Goal: Task Accomplishment & Management: Manage account settings

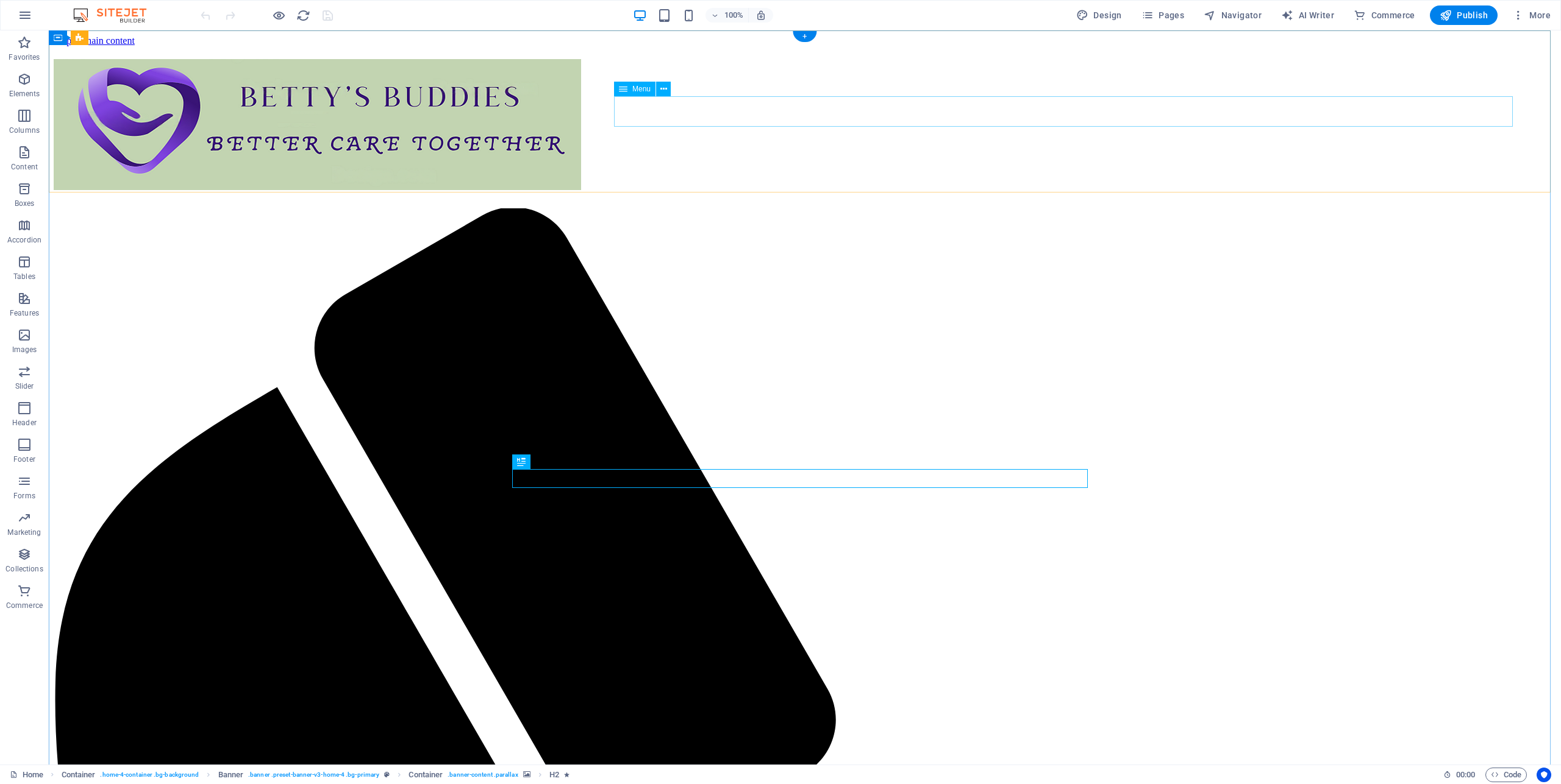
click at [666, 88] on icon at bounding box center [663, 89] width 7 height 13
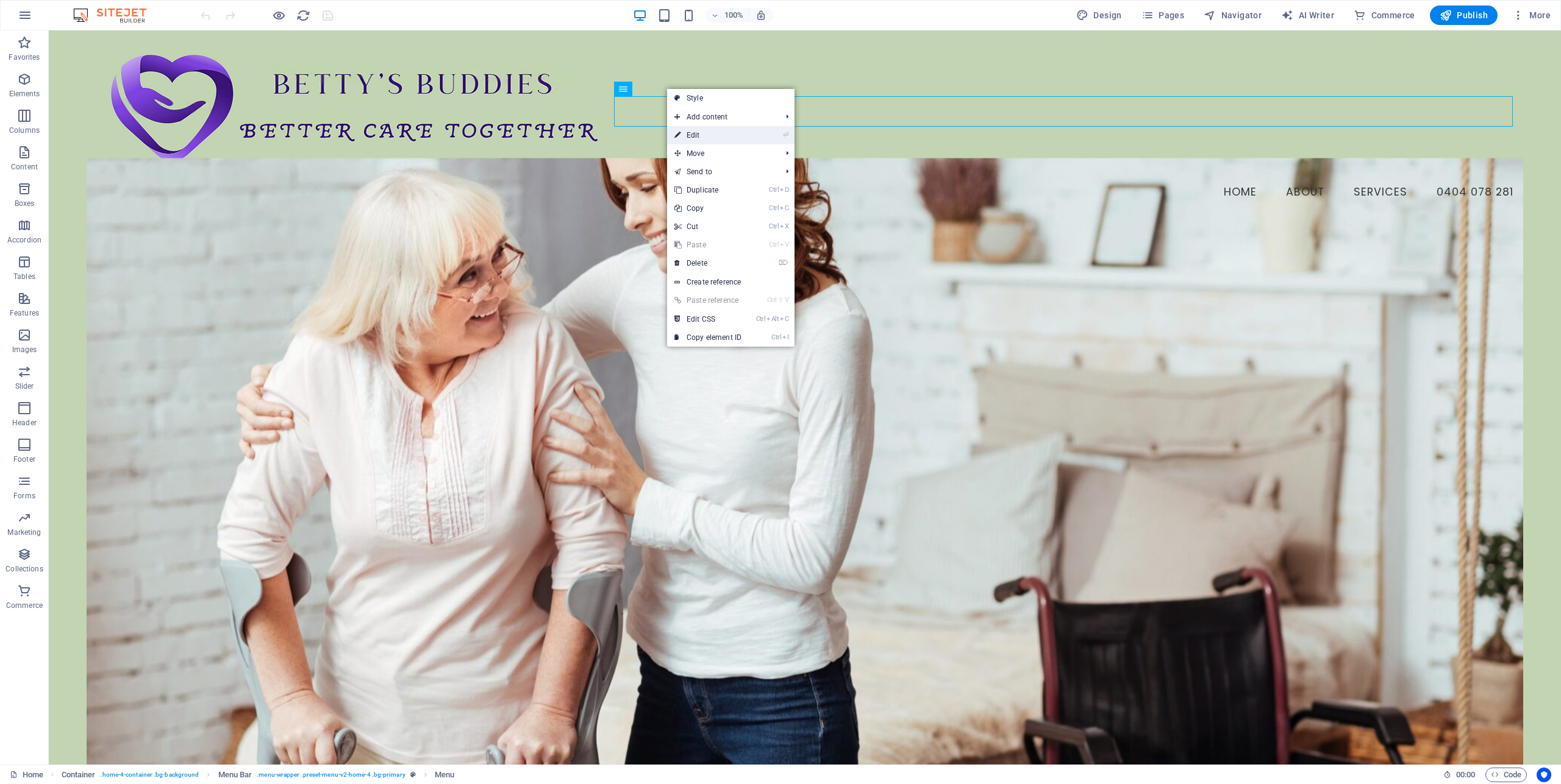
click at [697, 136] on link "⏎ Edit" at bounding box center [708, 136] width 82 height 18
select select
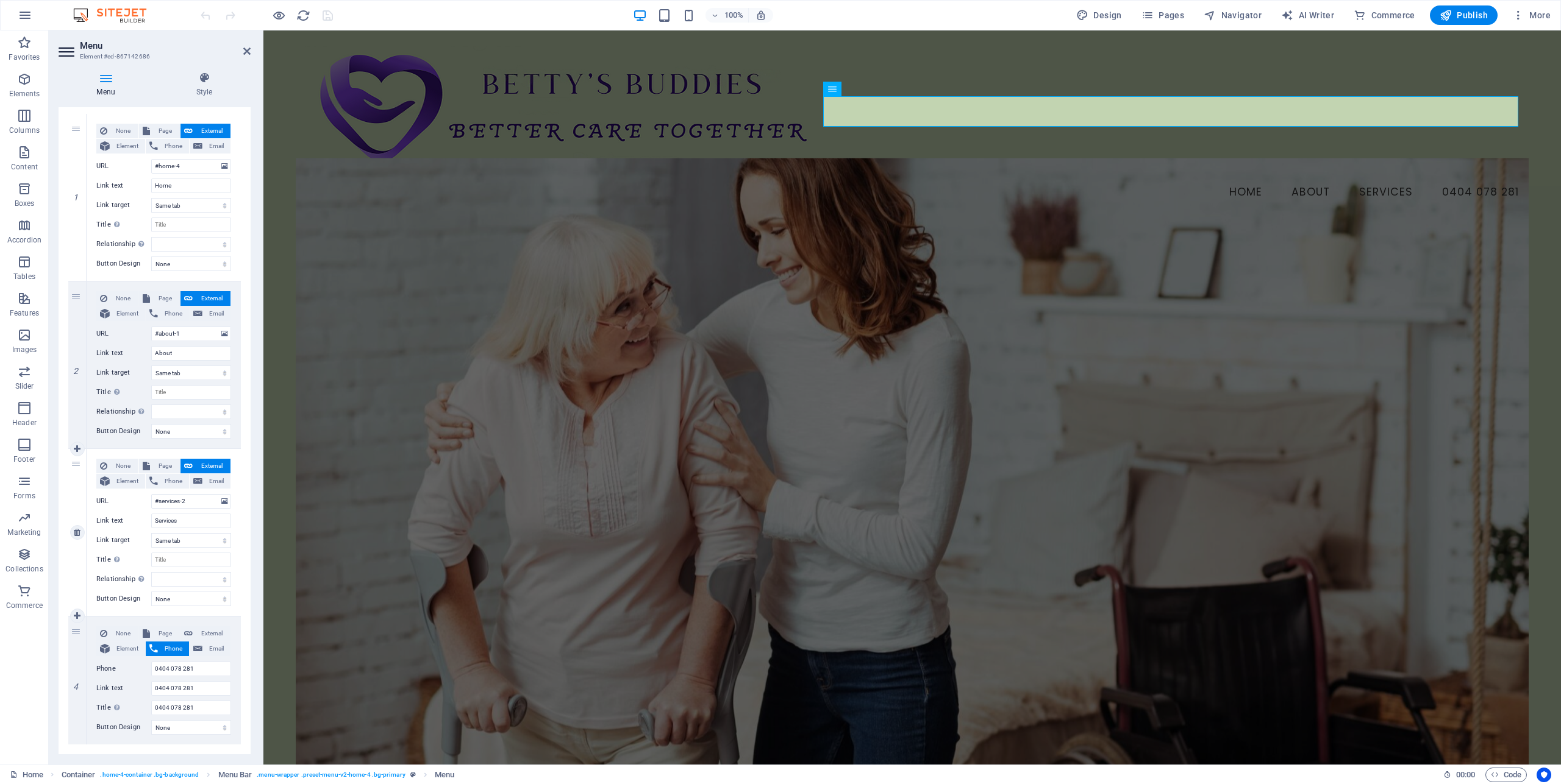
scroll to position [109, 0]
click at [77, 533] on icon at bounding box center [77, 531] width 7 height 8
select select
type input "0404 078 281"
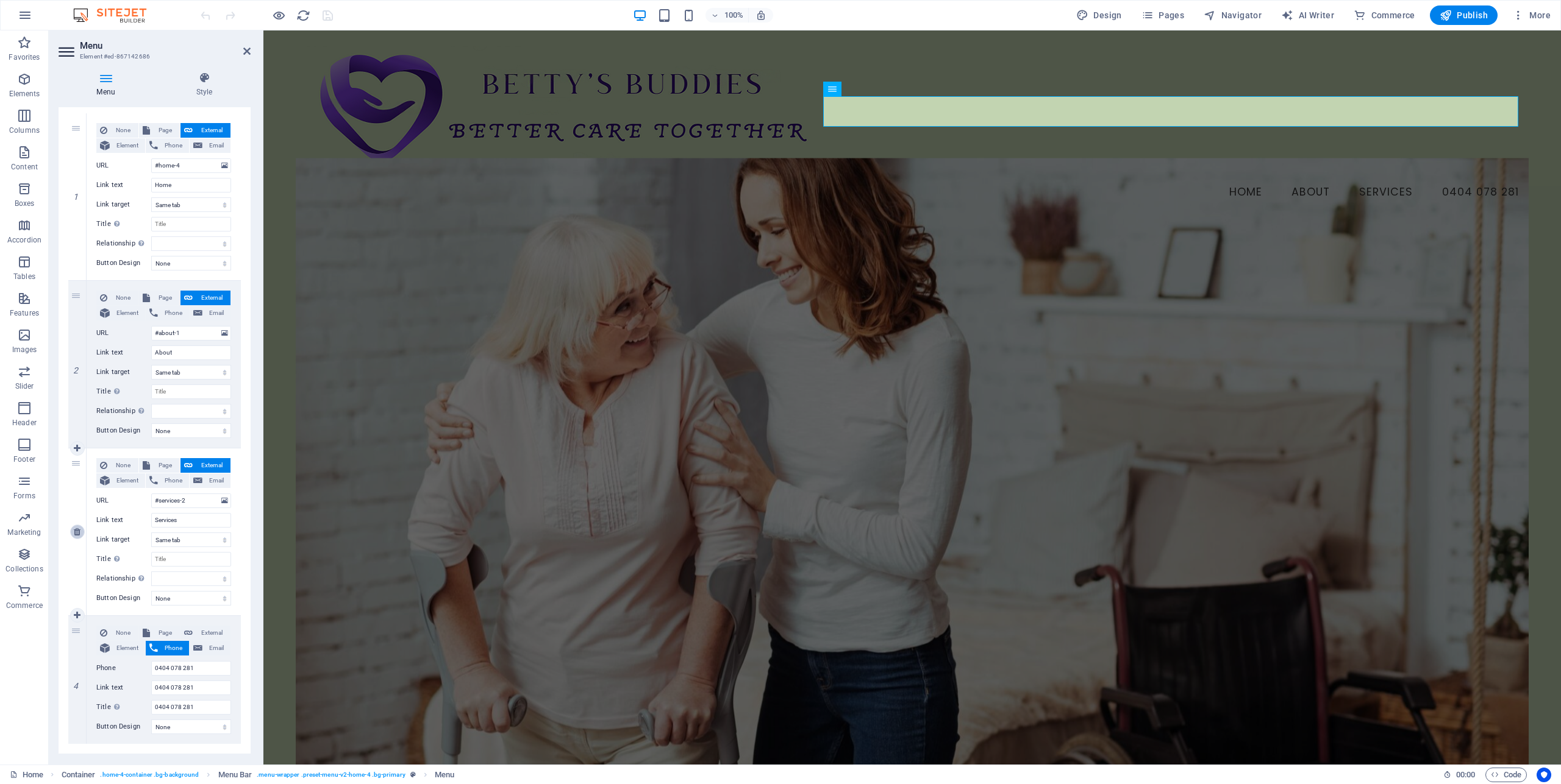
type input "0404 078 281"
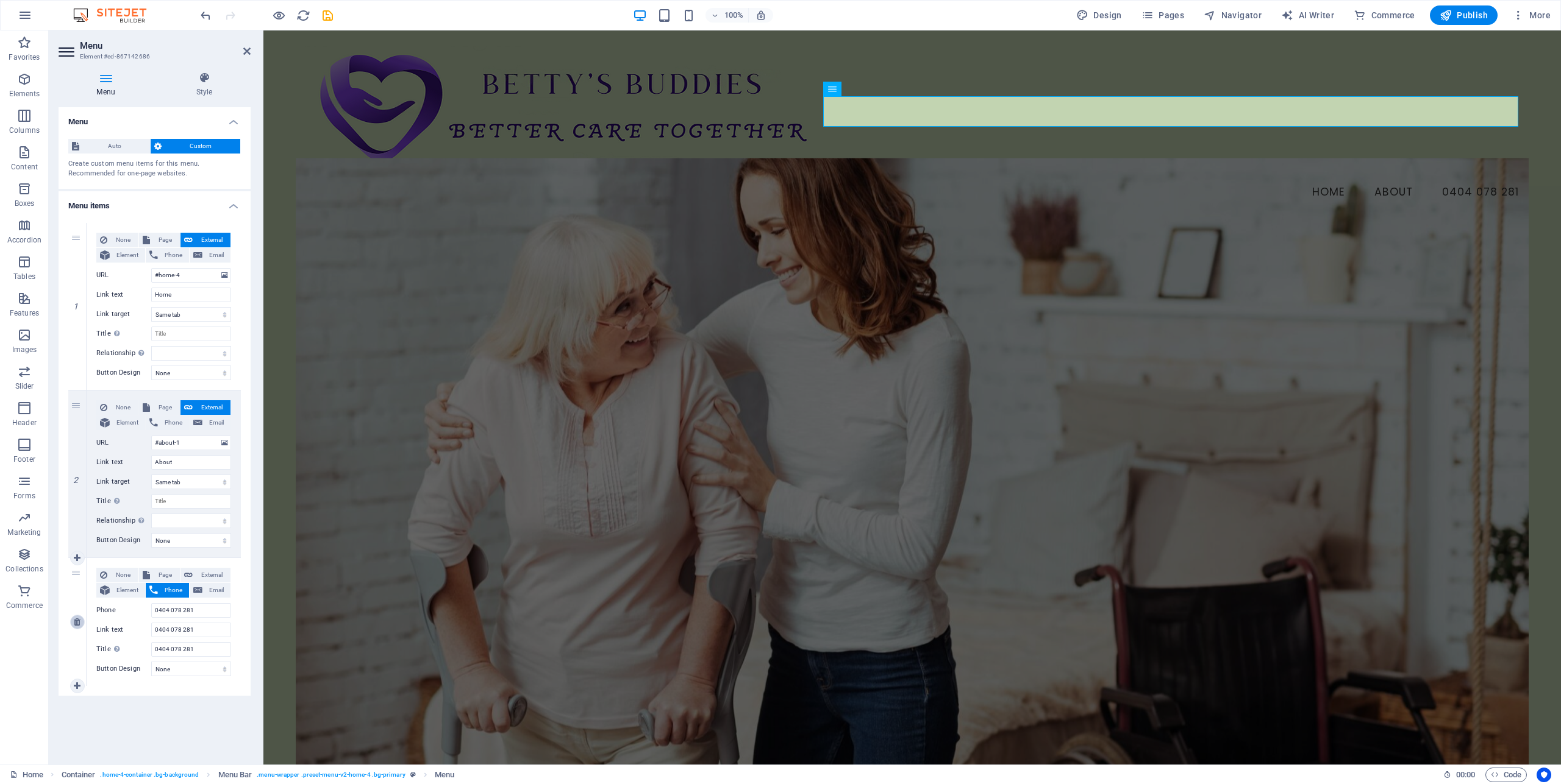
scroll to position [0, 0]
click at [223, 672] on select "None Default Primary Secondary" at bounding box center [191, 668] width 80 height 15
click at [209, 80] on icon at bounding box center [204, 78] width 92 height 12
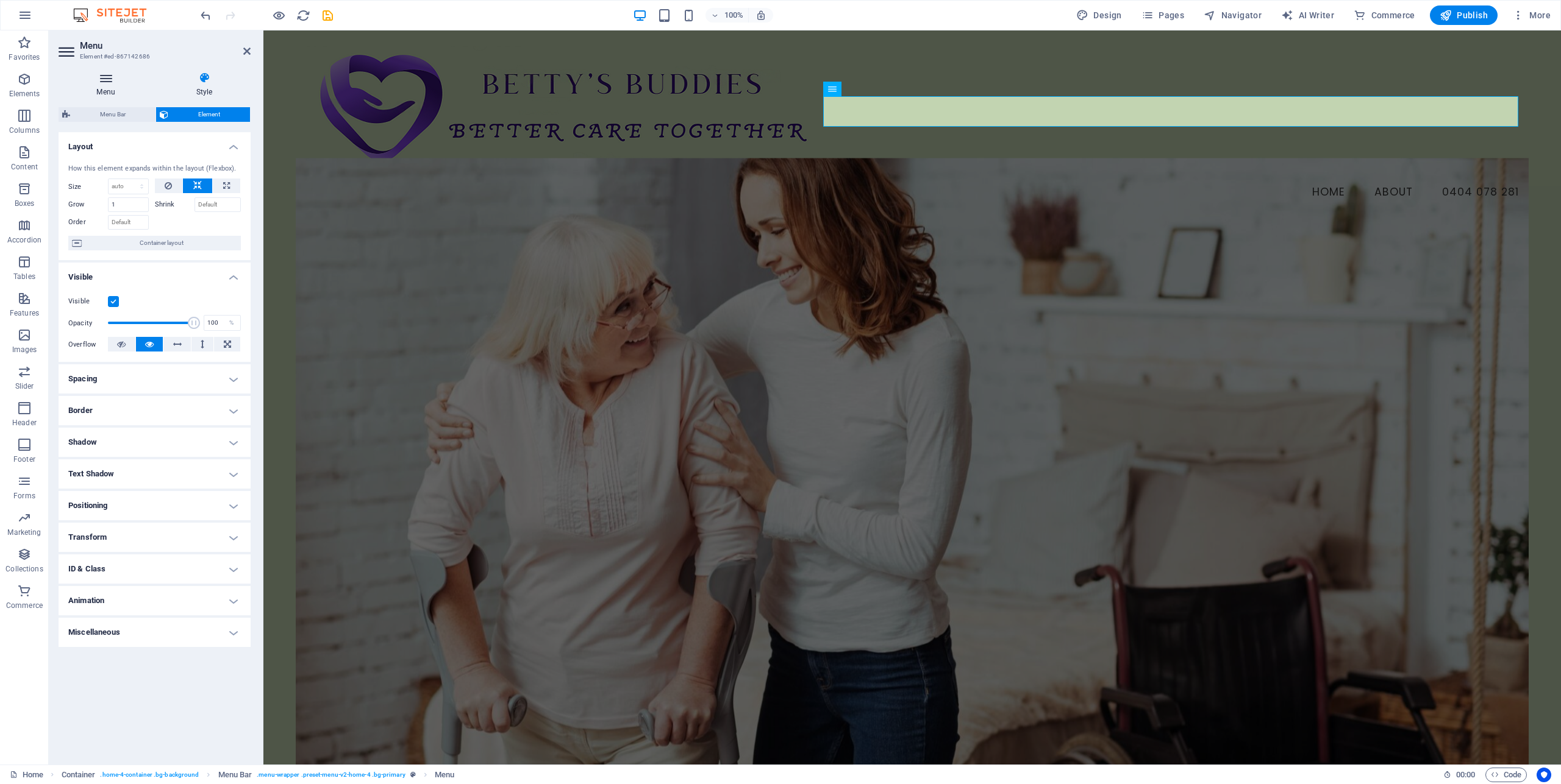
click at [102, 75] on icon at bounding box center [106, 78] width 95 height 12
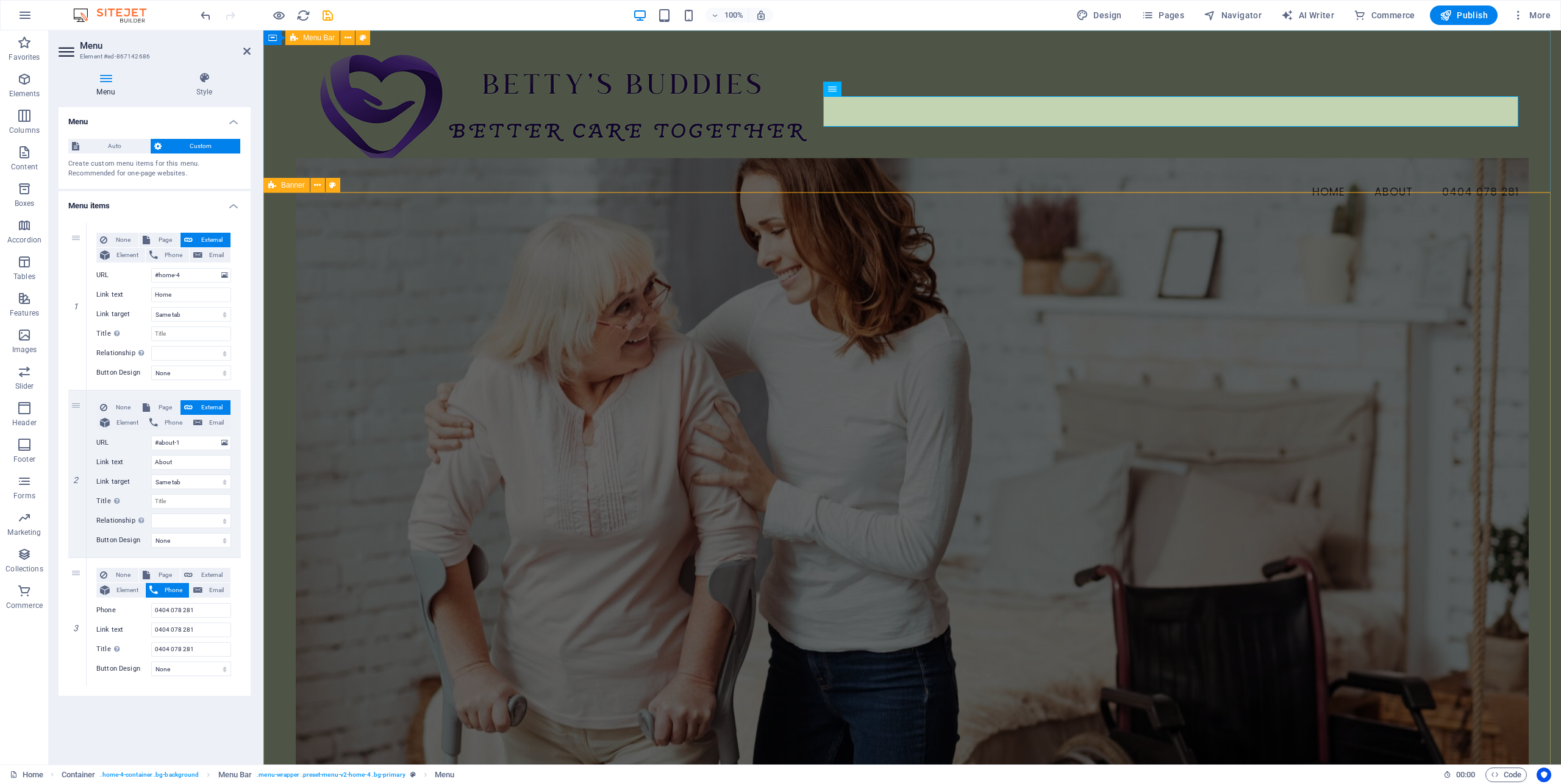
click at [1137, 169] on div "Menu Home About 0404 078 281" at bounding box center [912, 127] width 1297 height 193
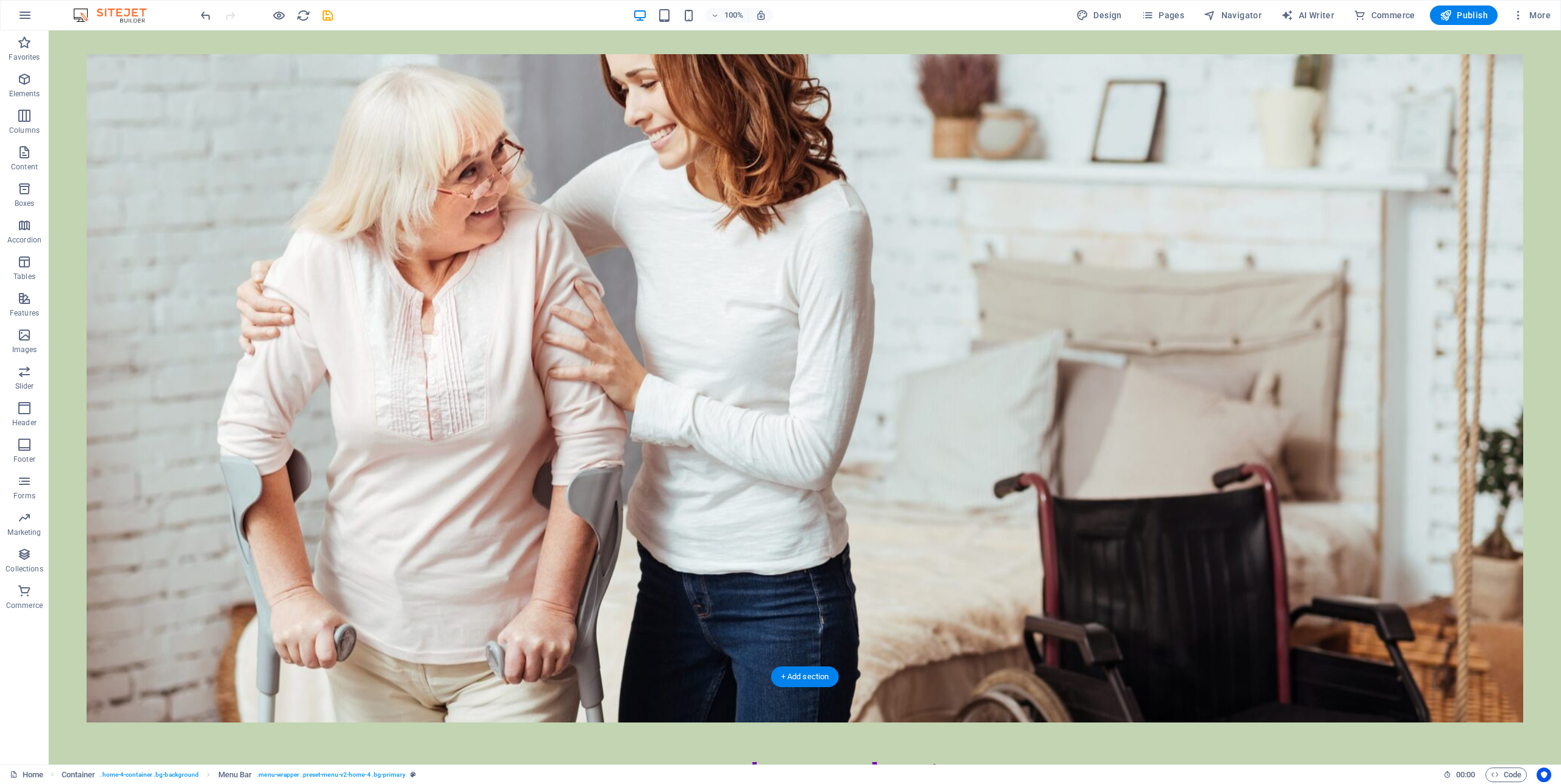
scroll to position [186, 0]
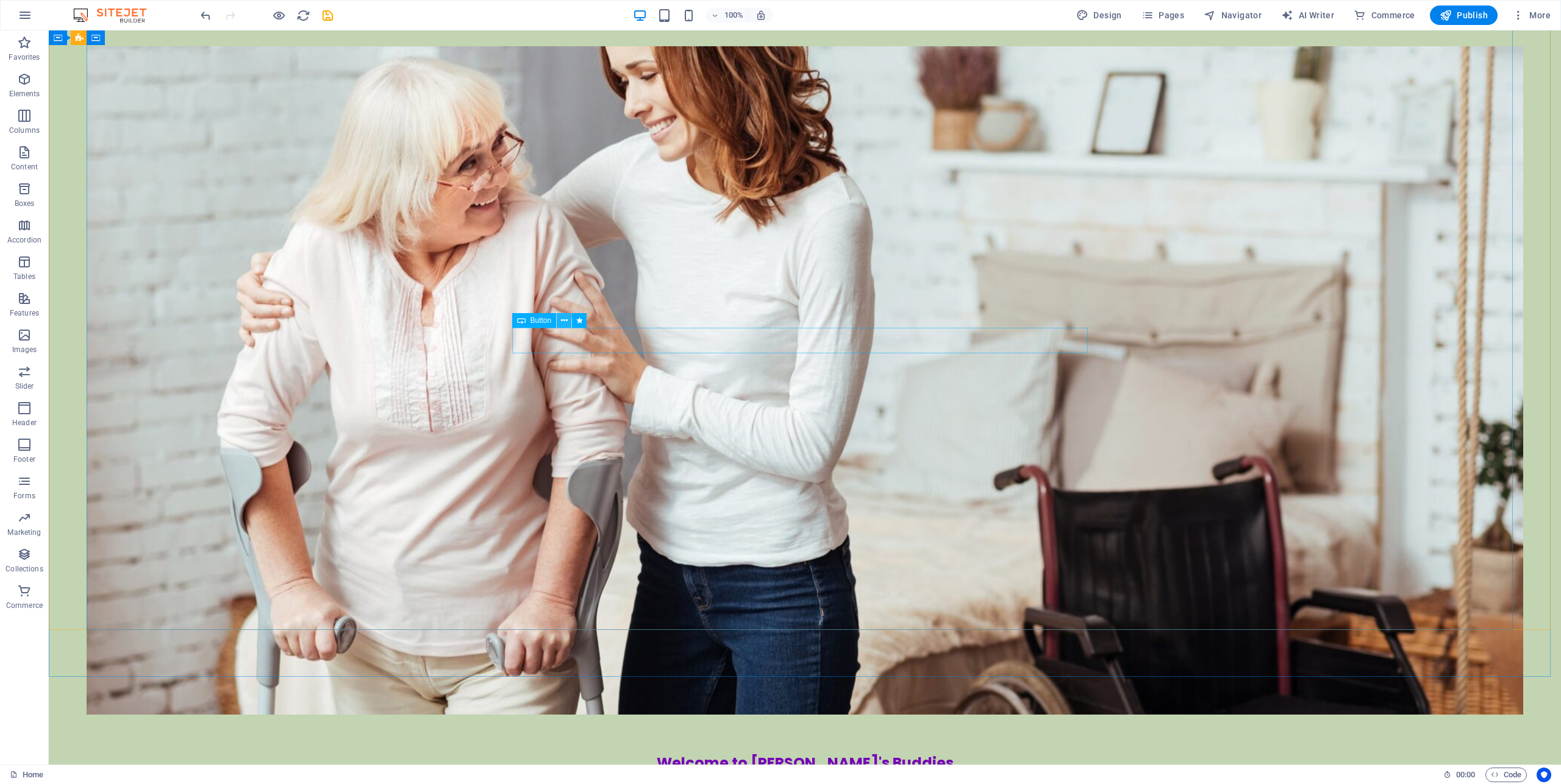
click at [564, 320] on icon at bounding box center [564, 320] width 7 height 13
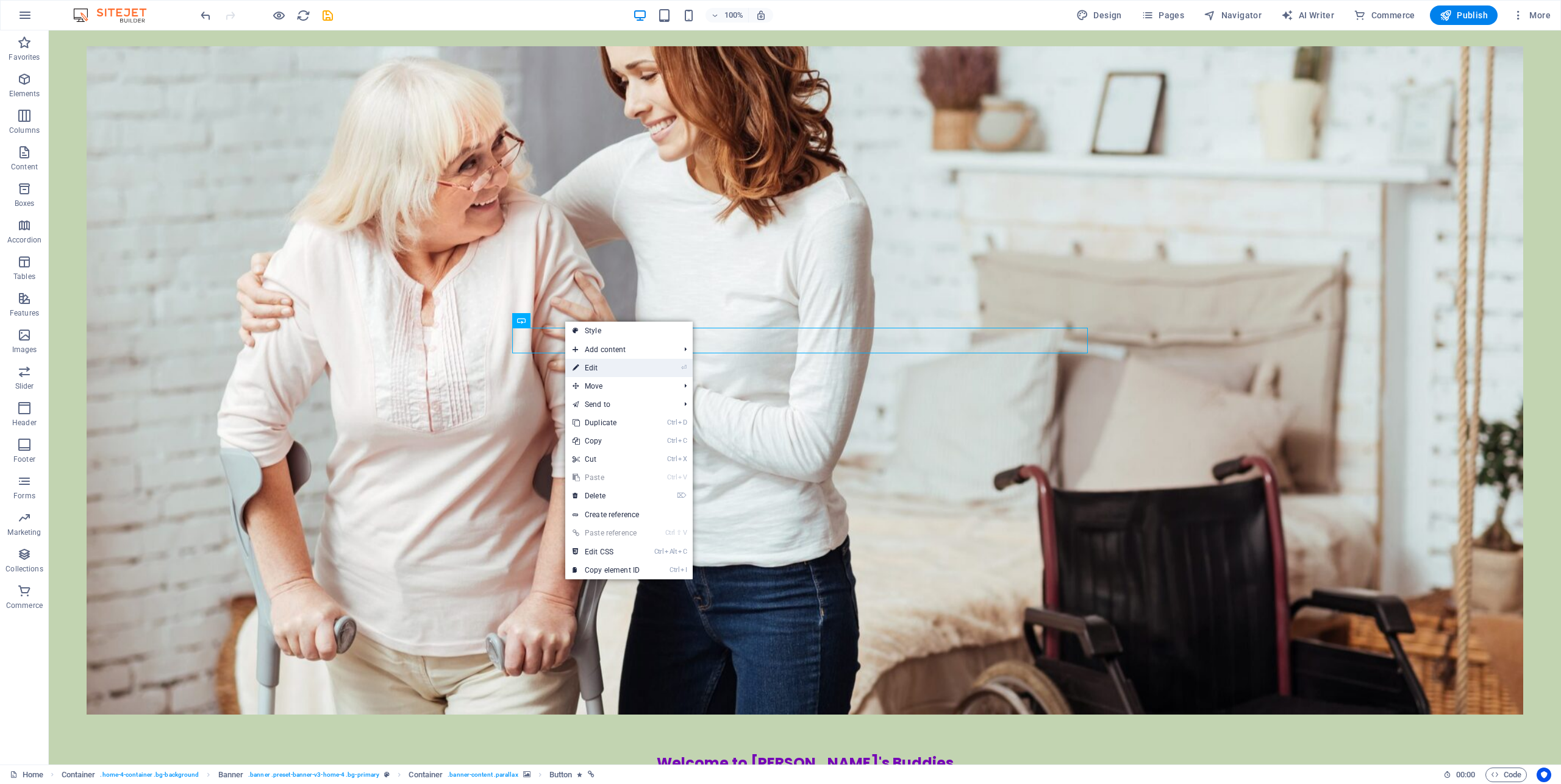
click at [594, 364] on link "⏎ Edit" at bounding box center [606, 368] width 82 height 18
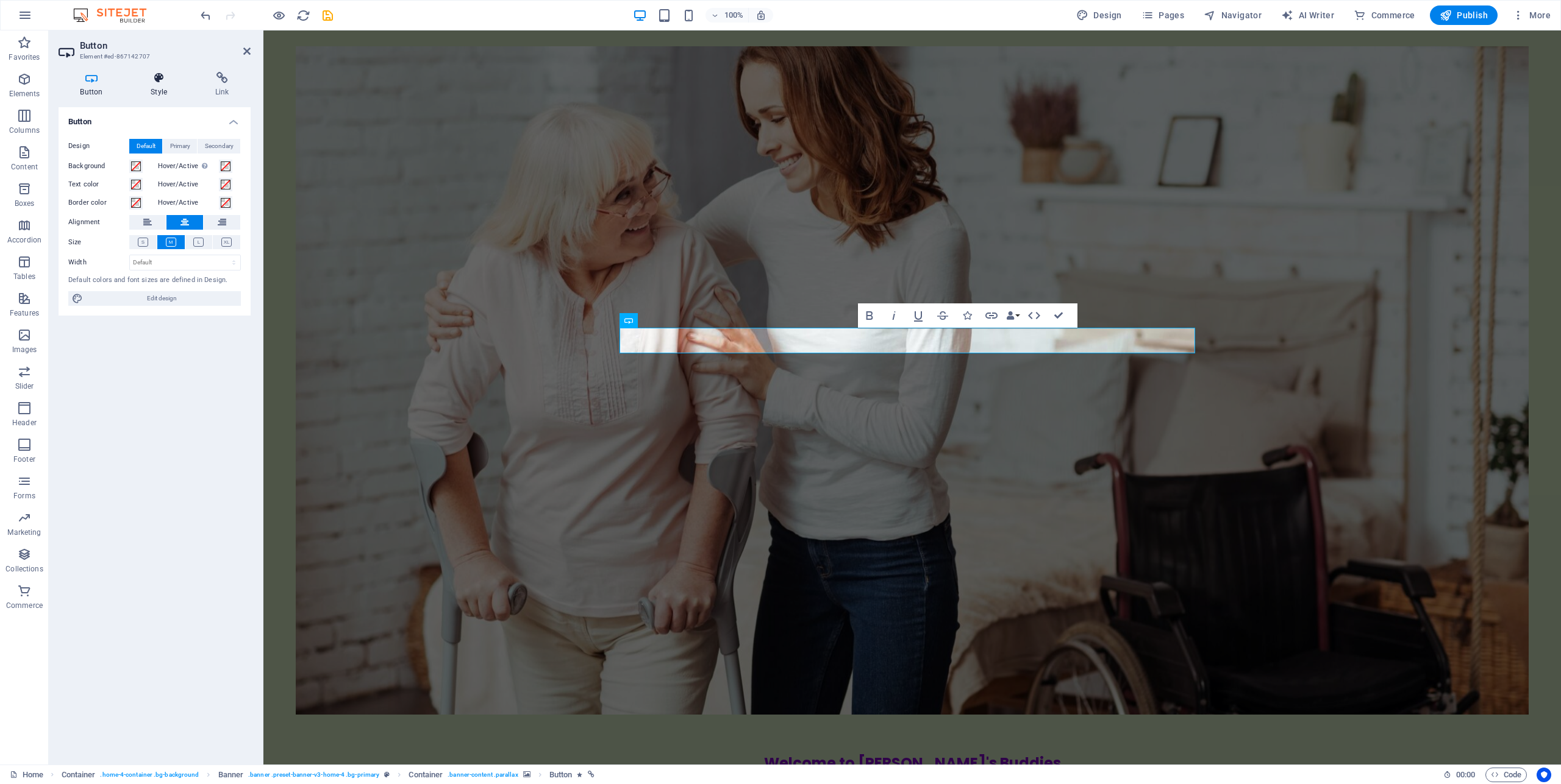
click at [161, 75] on icon at bounding box center [159, 78] width 60 height 12
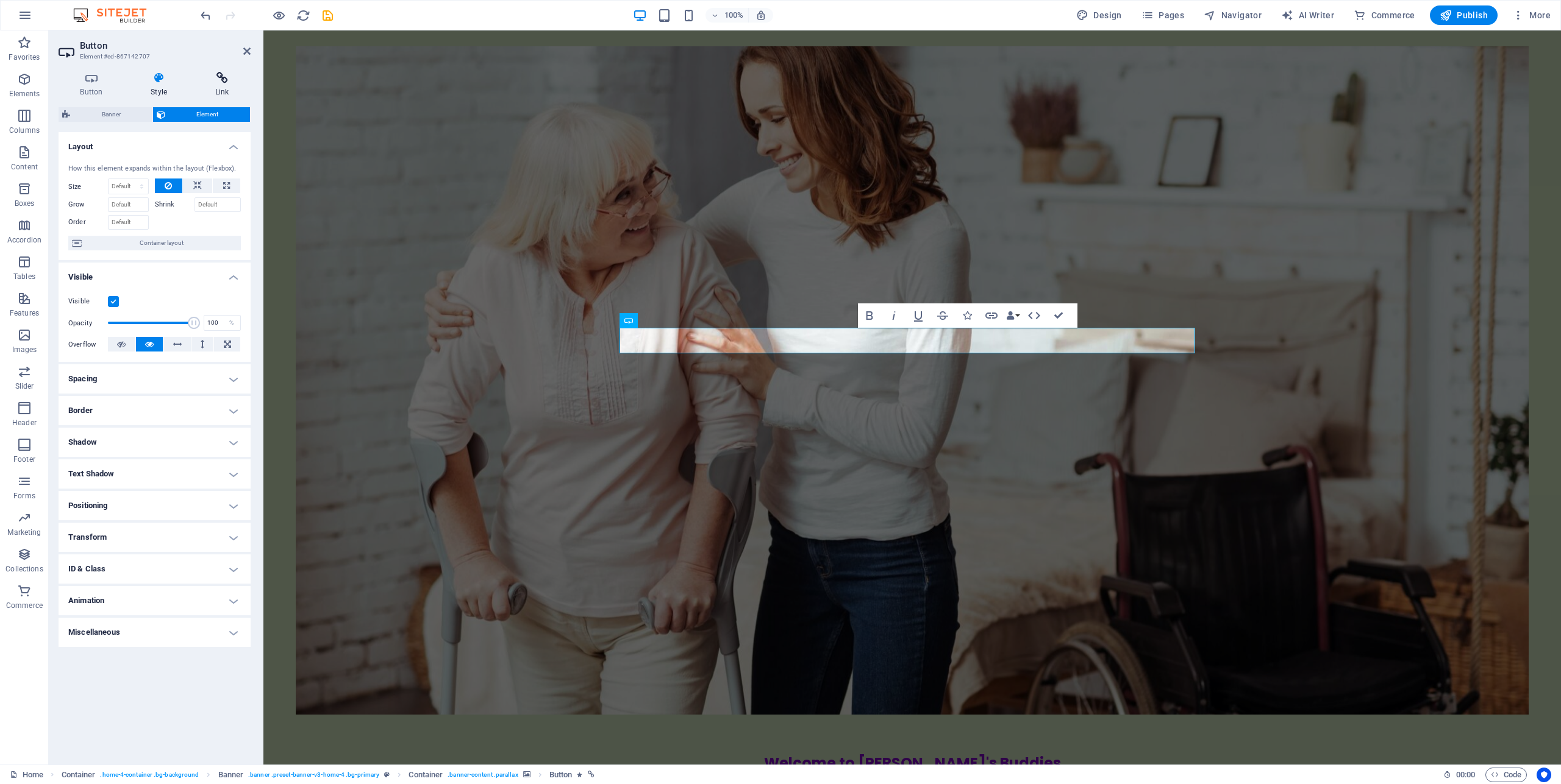
click at [220, 76] on icon at bounding box center [222, 78] width 57 height 12
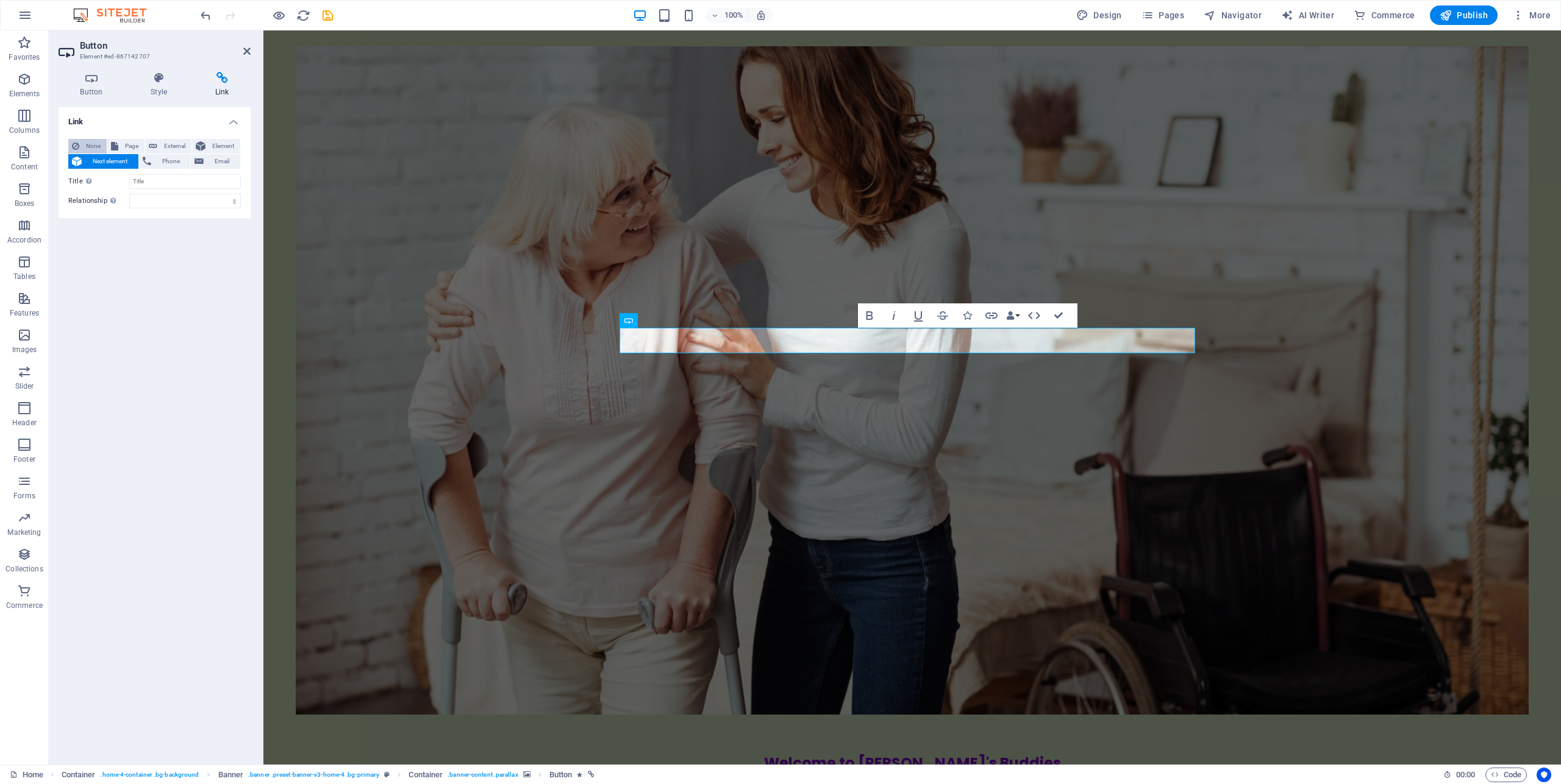
click at [94, 147] on span "None" at bounding box center [93, 146] width 20 height 15
click at [89, 82] on icon at bounding box center [91, 78] width 65 height 12
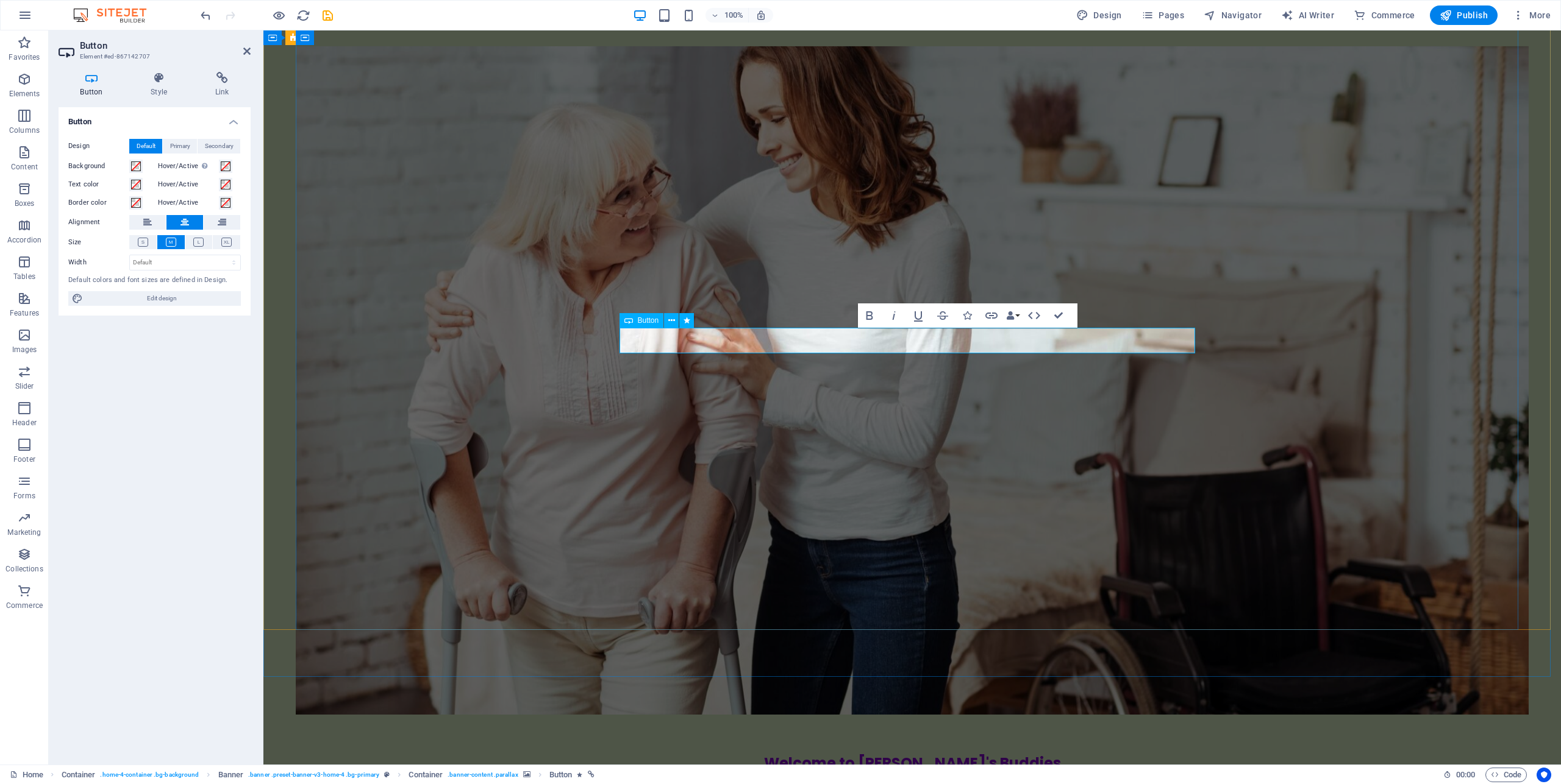
drag, startPoint x: 941, startPoint y: 343, endPoint x: 878, endPoint y: 345, distance: 63.0
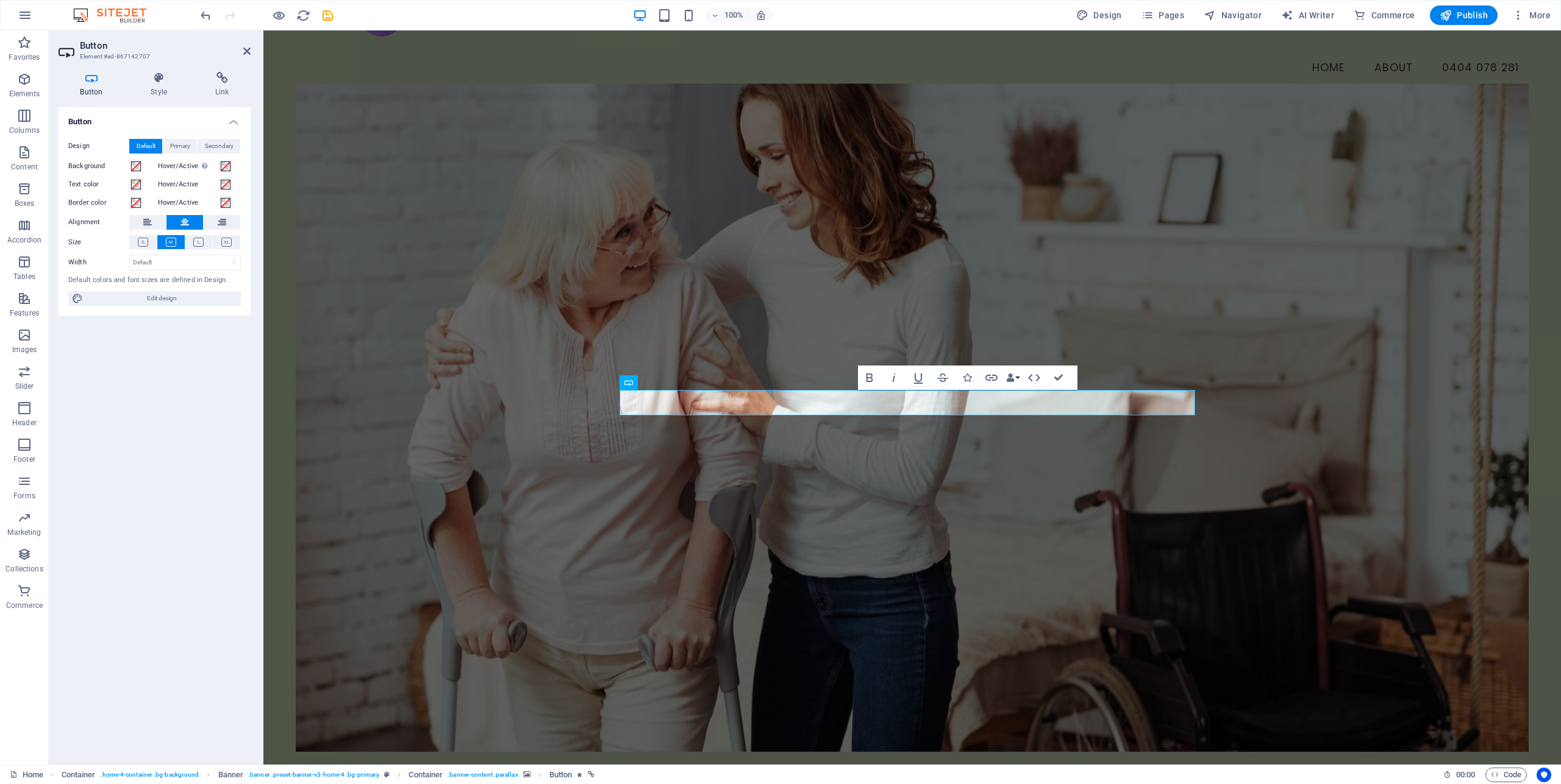
scroll to position [0, 0]
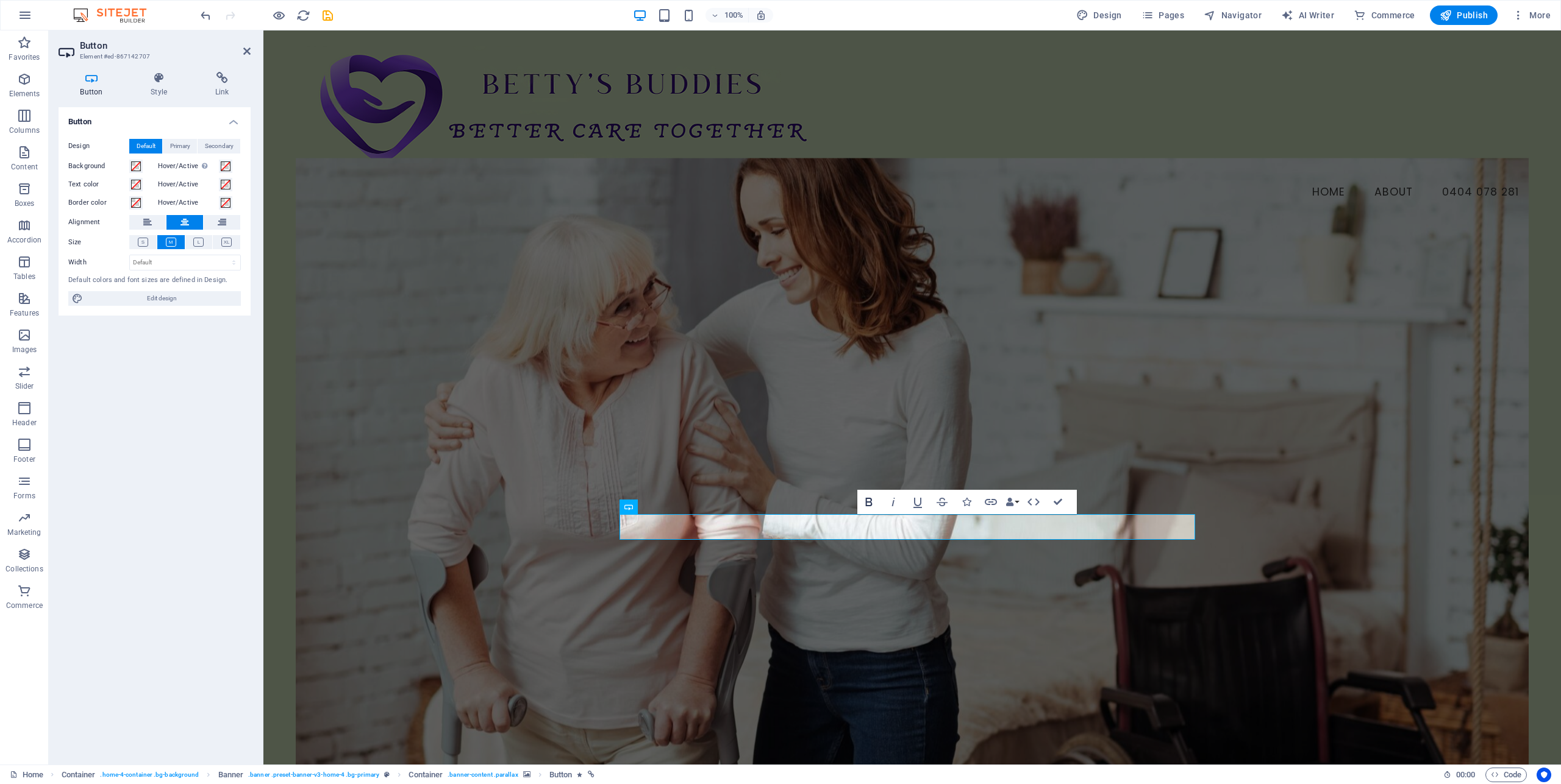
click at [869, 506] on icon "button" at bounding box center [868, 501] width 7 height 8
drag, startPoint x: 939, startPoint y: 528, endPoint x: 869, endPoint y: 530, distance: 70.0
click at [866, 504] on icon "button" at bounding box center [868, 501] width 7 height 8
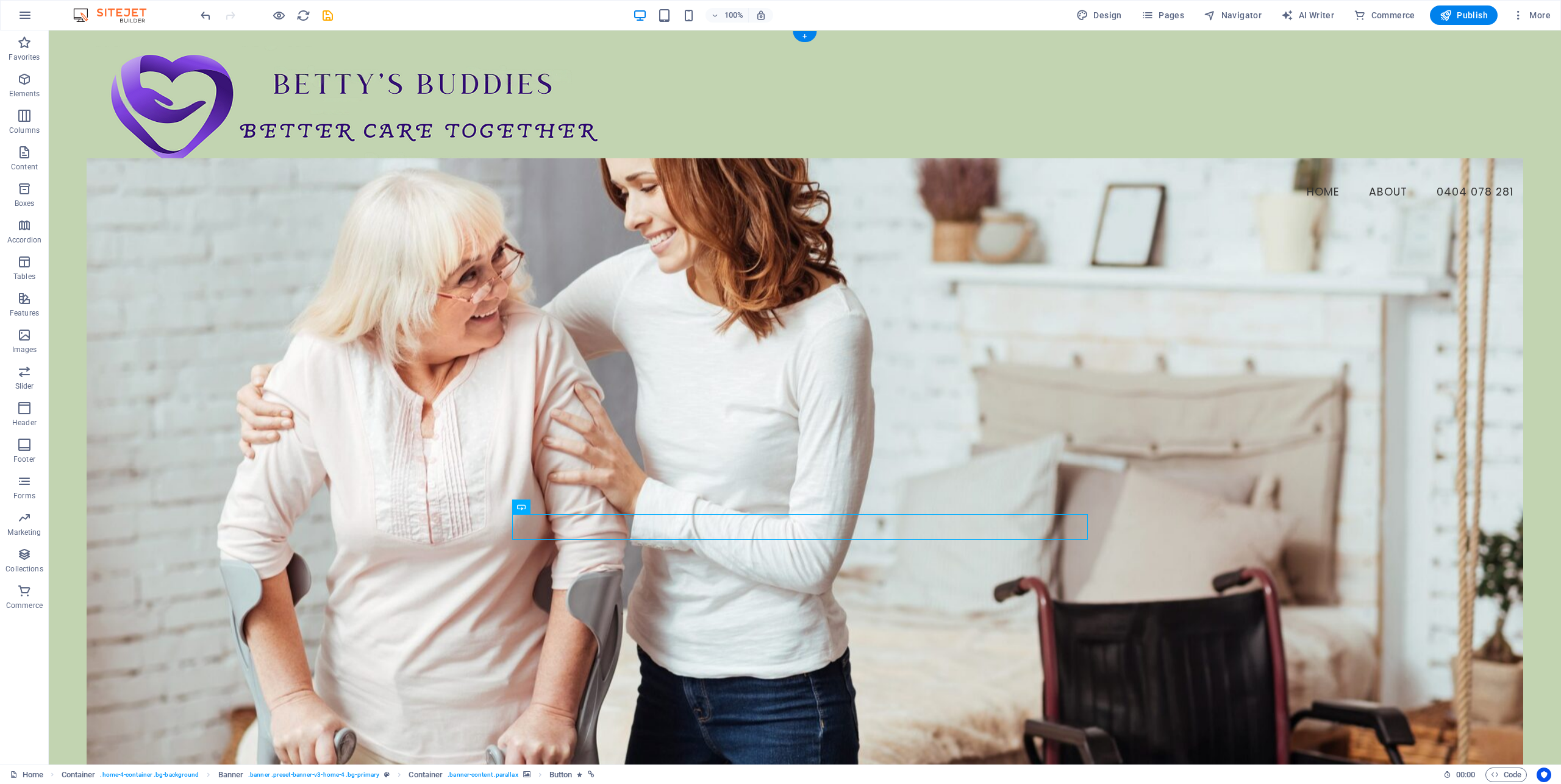
click at [1137, 444] on figure at bounding box center [804, 492] width 1436 height 668
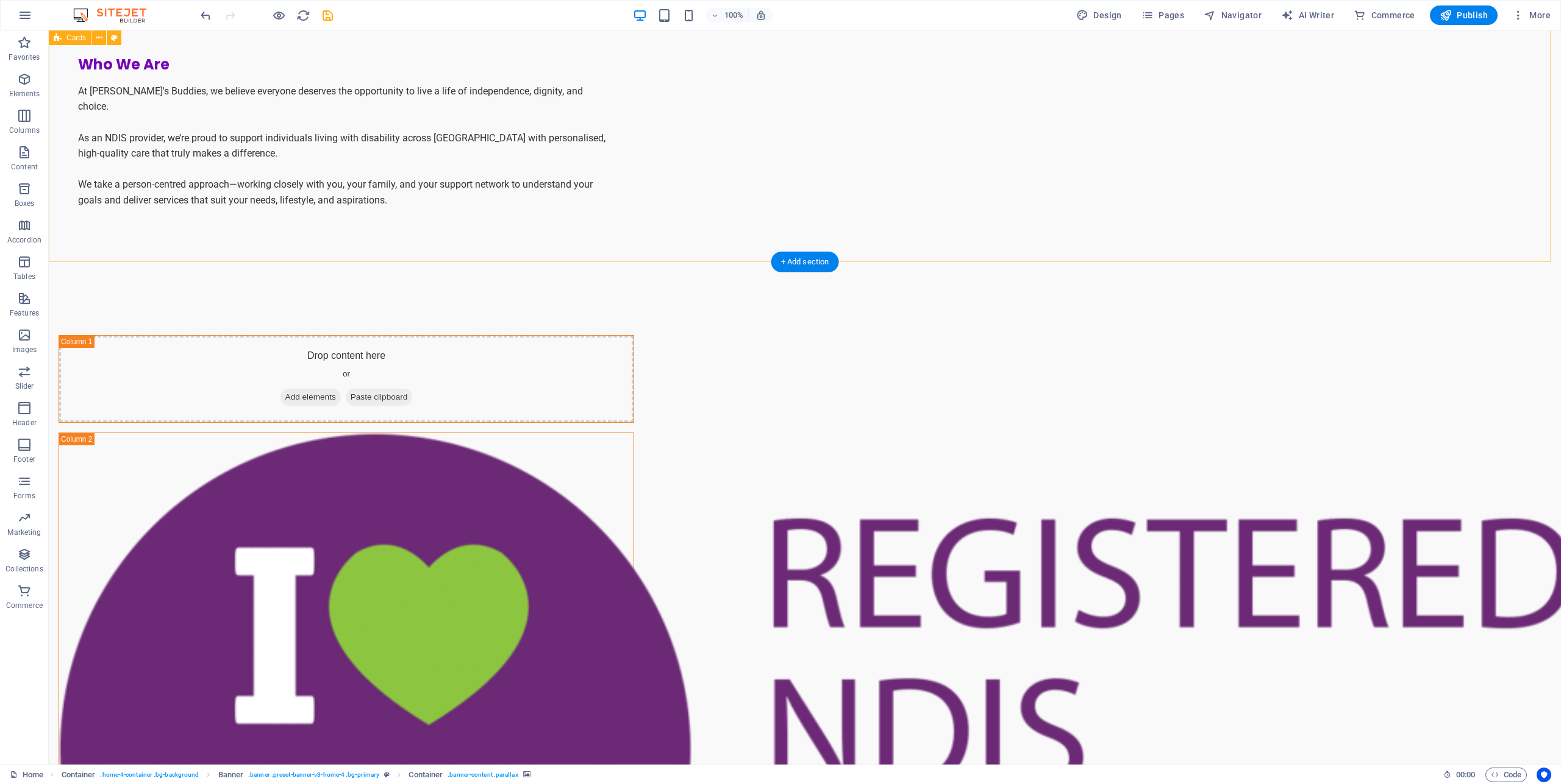
scroll to position [1640, 0]
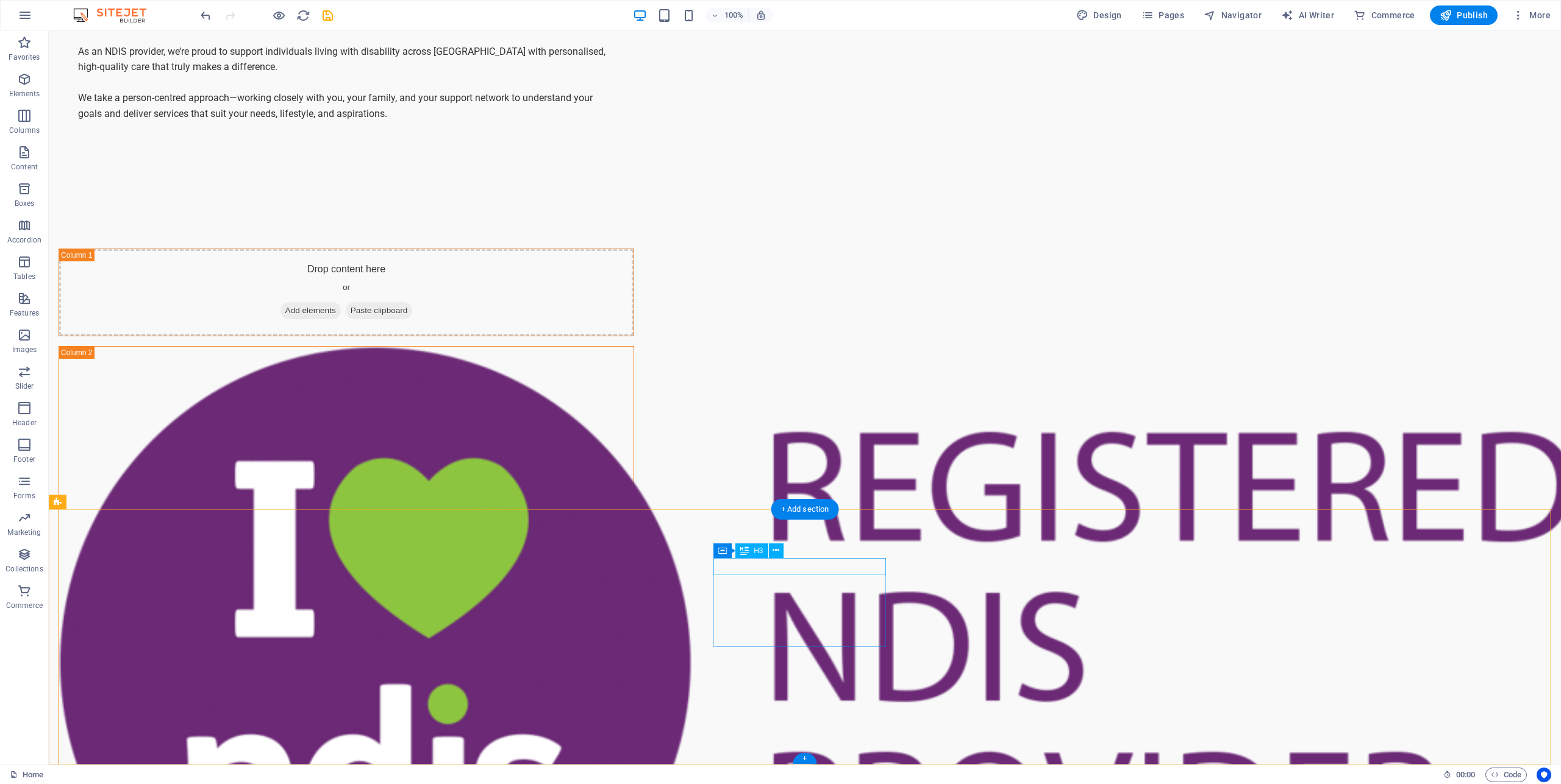
click at [777, 551] on icon at bounding box center [776, 551] width 7 height 13
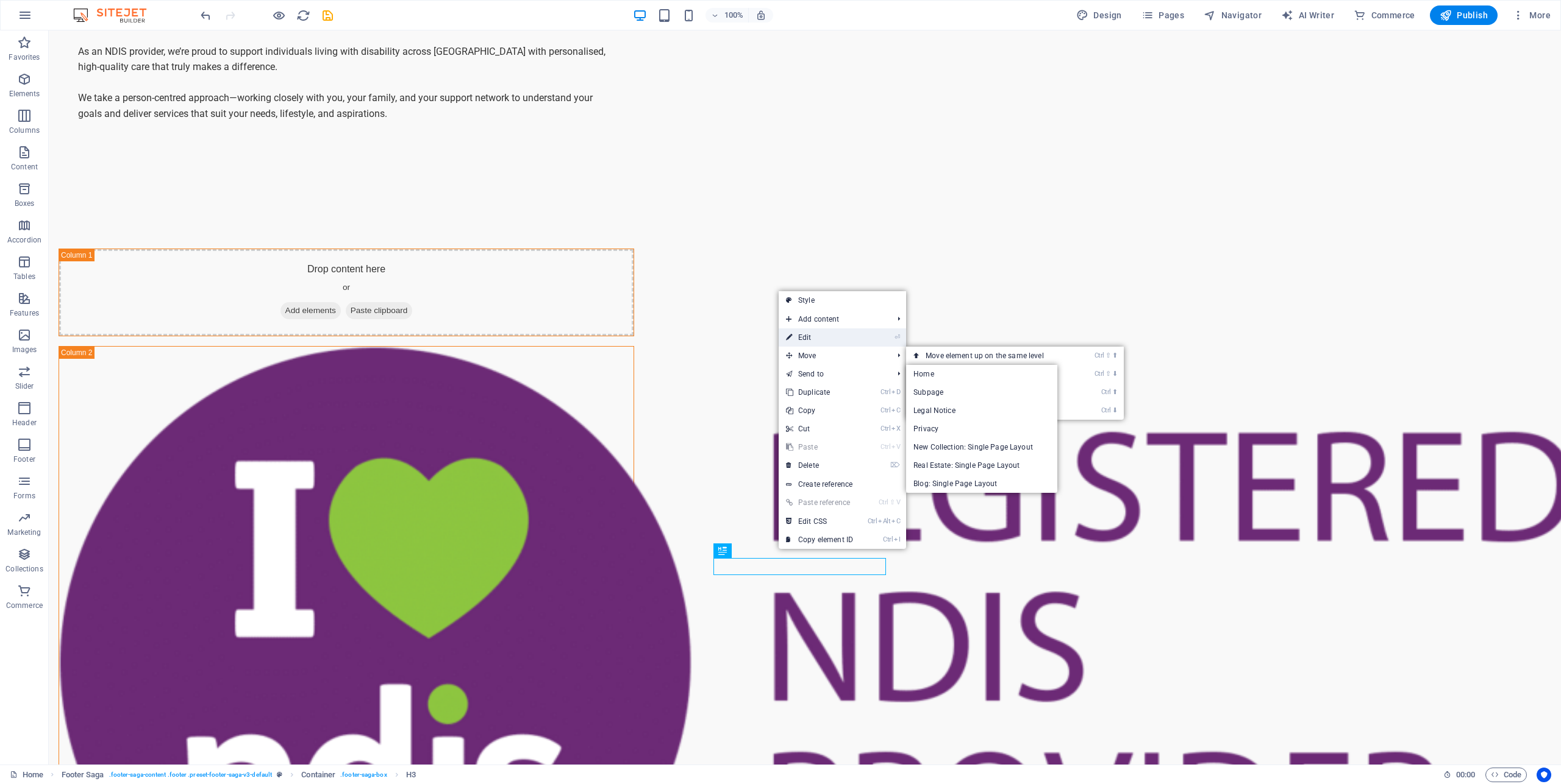
click at [807, 336] on link "⏎ Edit" at bounding box center [819, 337] width 82 height 18
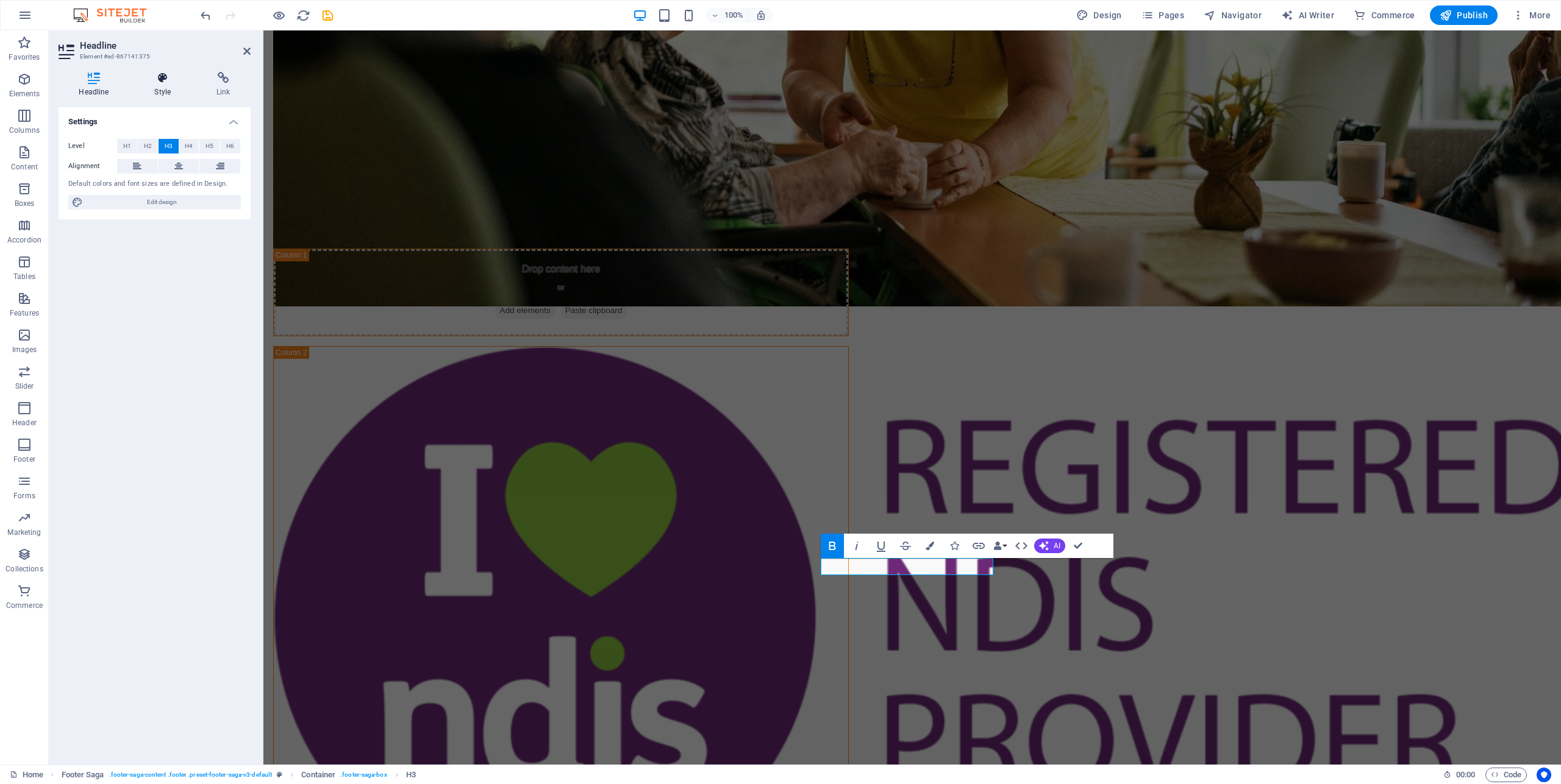
click at [166, 75] on icon at bounding box center [163, 78] width 57 height 12
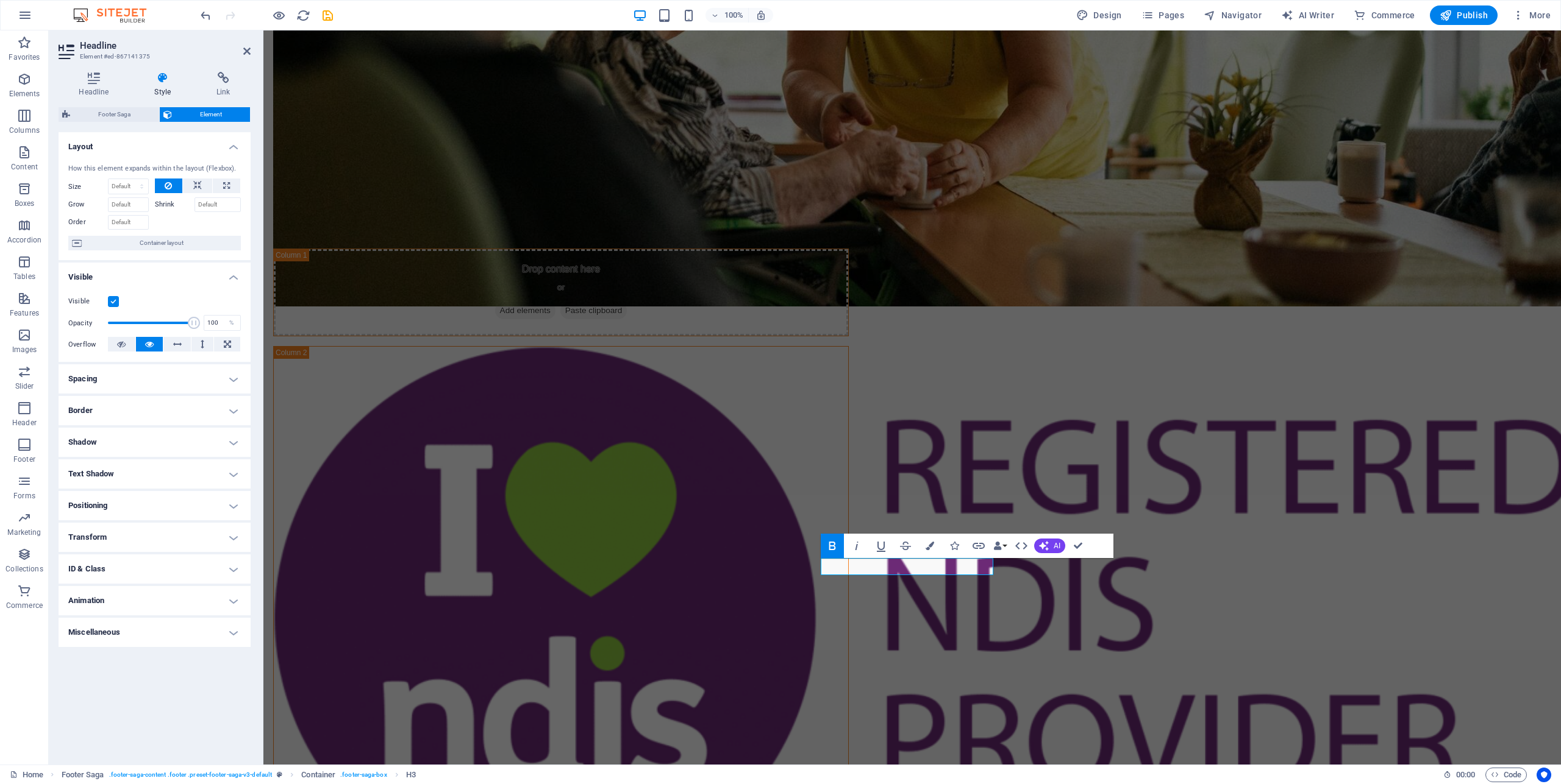
click at [834, 542] on icon "button" at bounding box center [832, 545] width 7 height 8
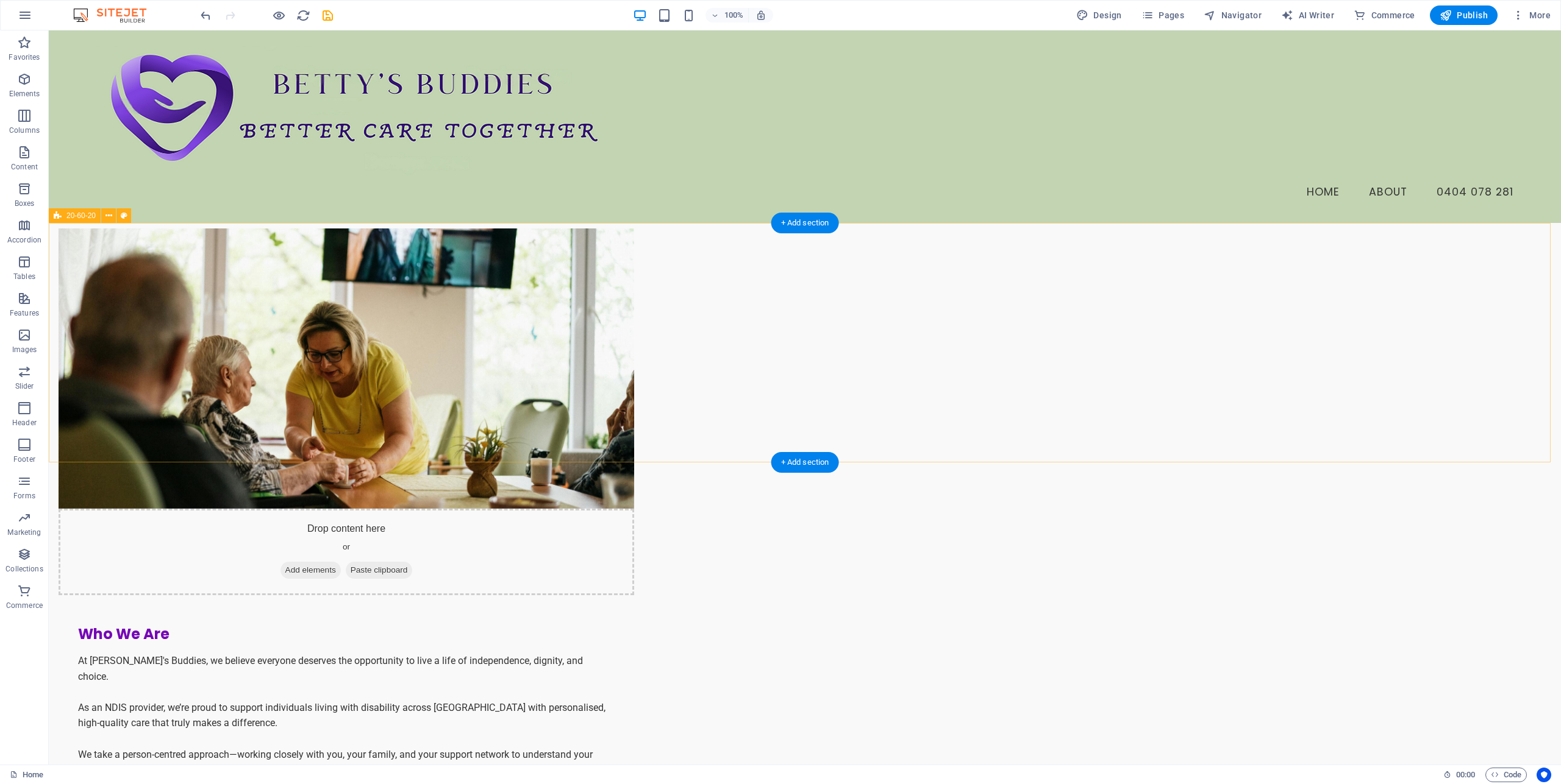
scroll to position [483, 0]
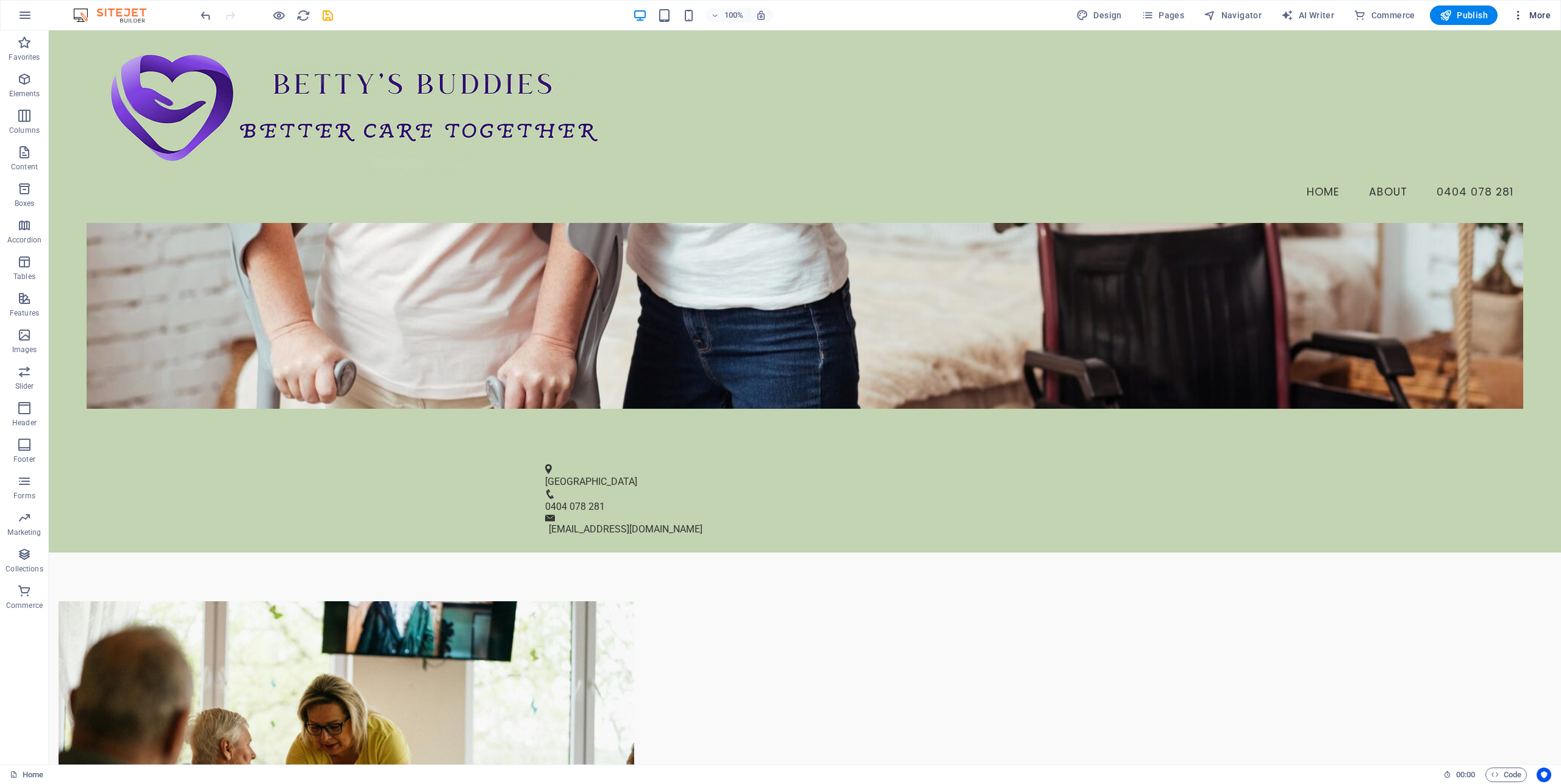
click at [1522, 16] on icon "button" at bounding box center [1518, 15] width 12 height 12
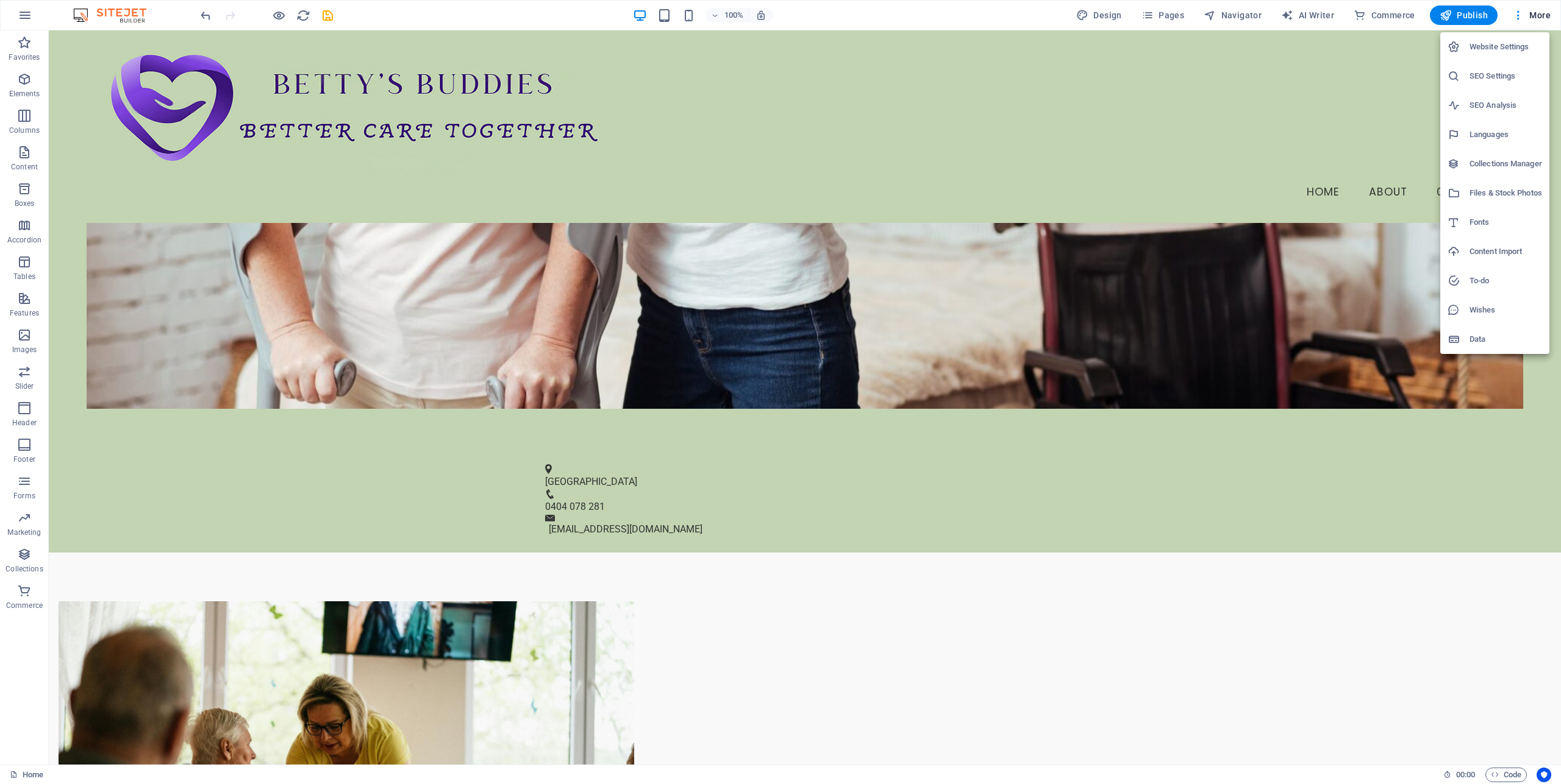
click at [1489, 51] on h6 "Website Settings" at bounding box center [1506, 46] width 72 height 15
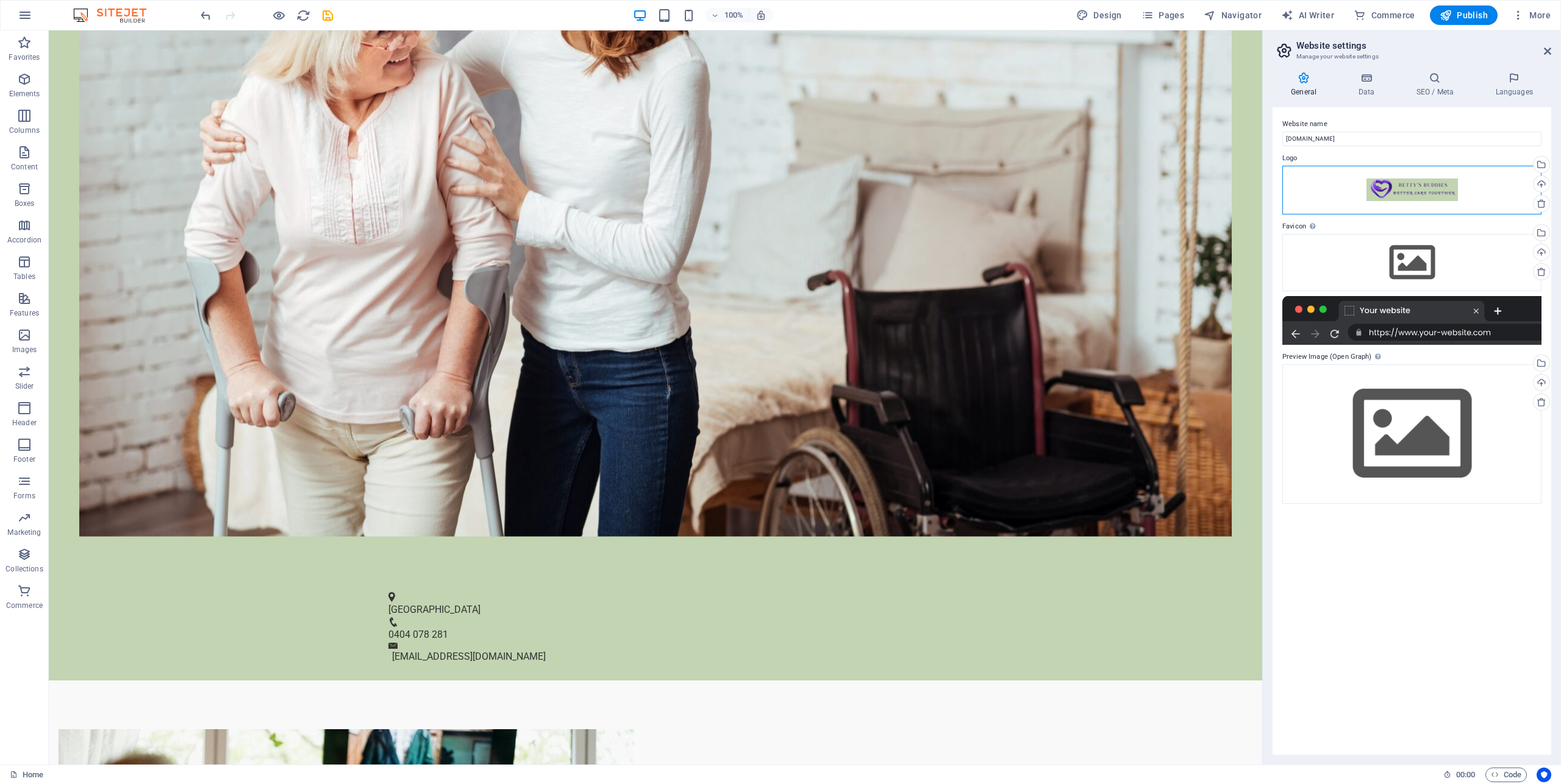
click at [1395, 188] on div "Drag files here, click to choose files or select files from Files or our free s…" at bounding box center [1412, 189] width 259 height 49
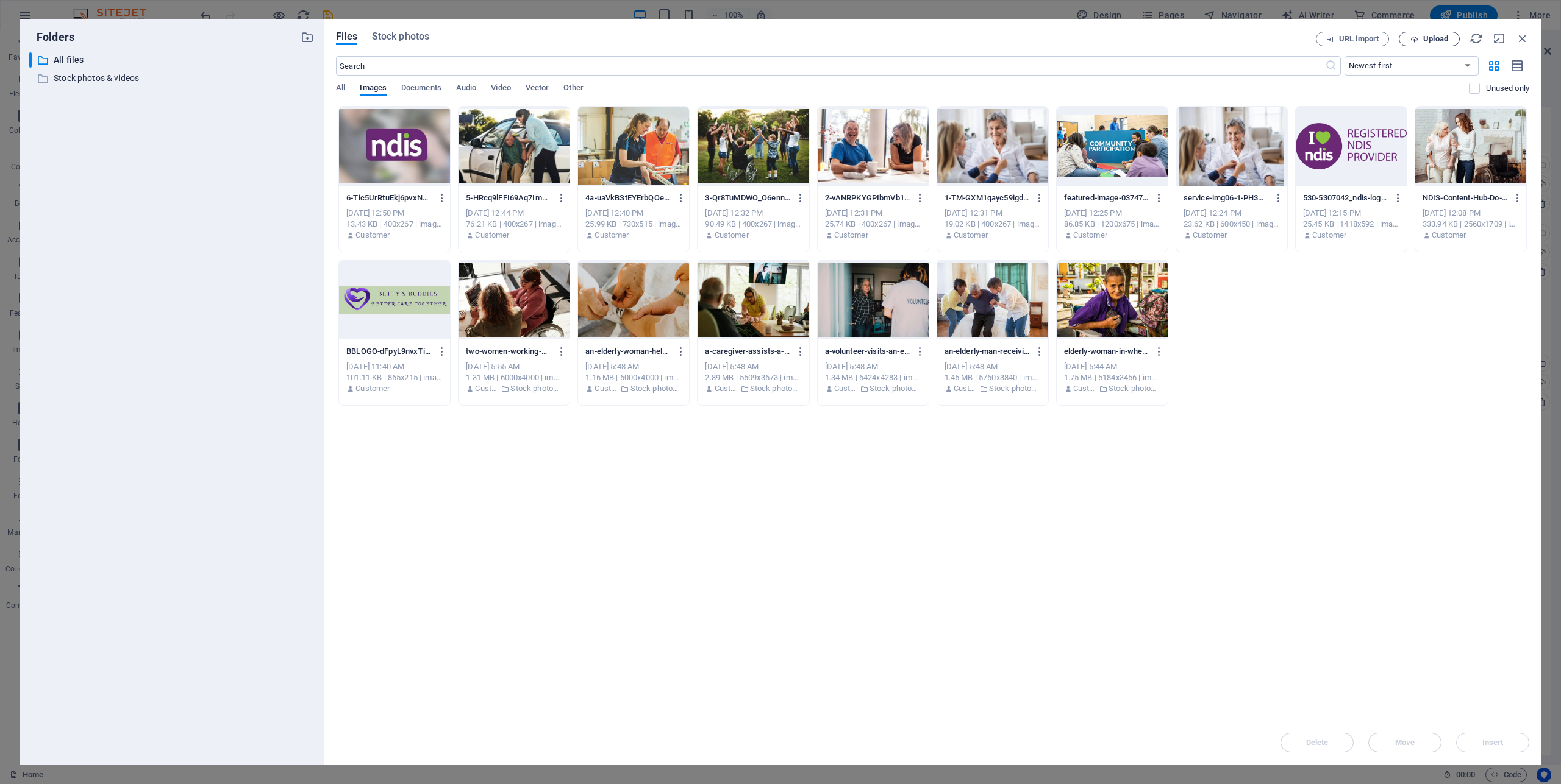
click at [1425, 39] on span "Upload" at bounding box center [1435, 39] width 25 height 7
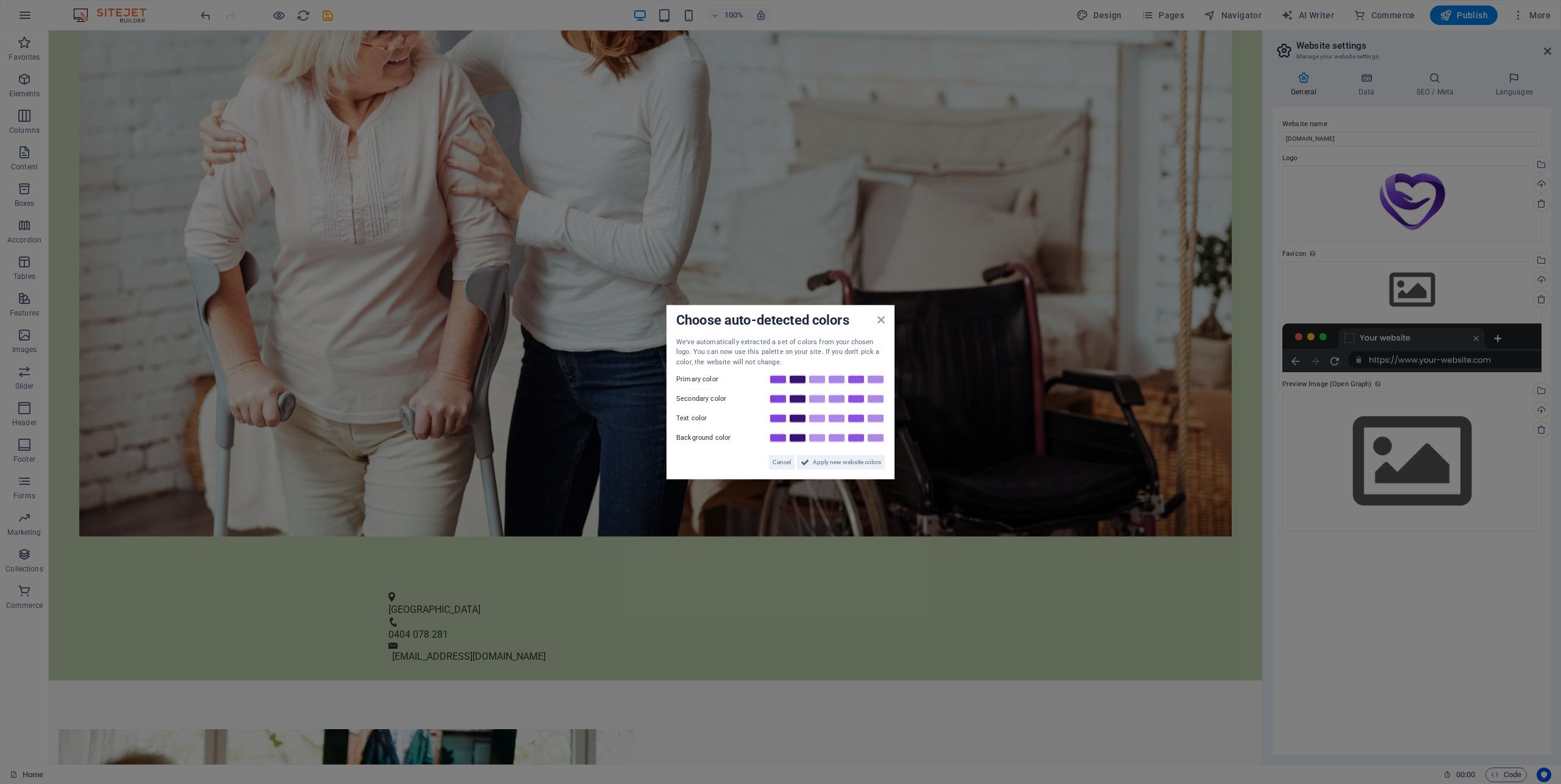
click at [1409, 284] on aside "Choose auto-detected colors We've automatically extracted a set of colors from …" at bounding box center [780, 392] width 1561 height 784
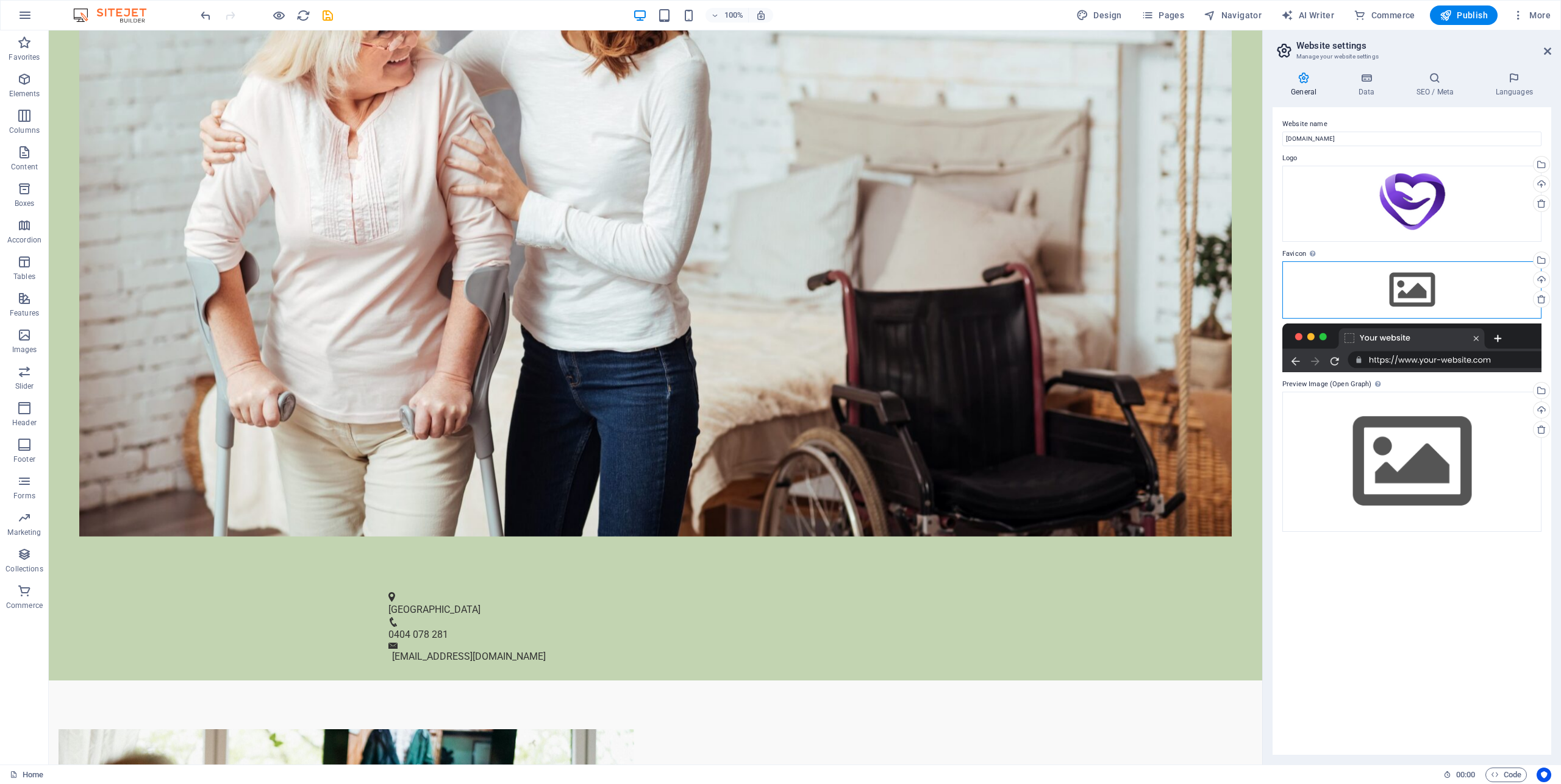
click at [1409, 284] on div "Drag files here, click to choose files or select files from Files or our free s…" at bounding box center [1412, 290] width 259 height 57
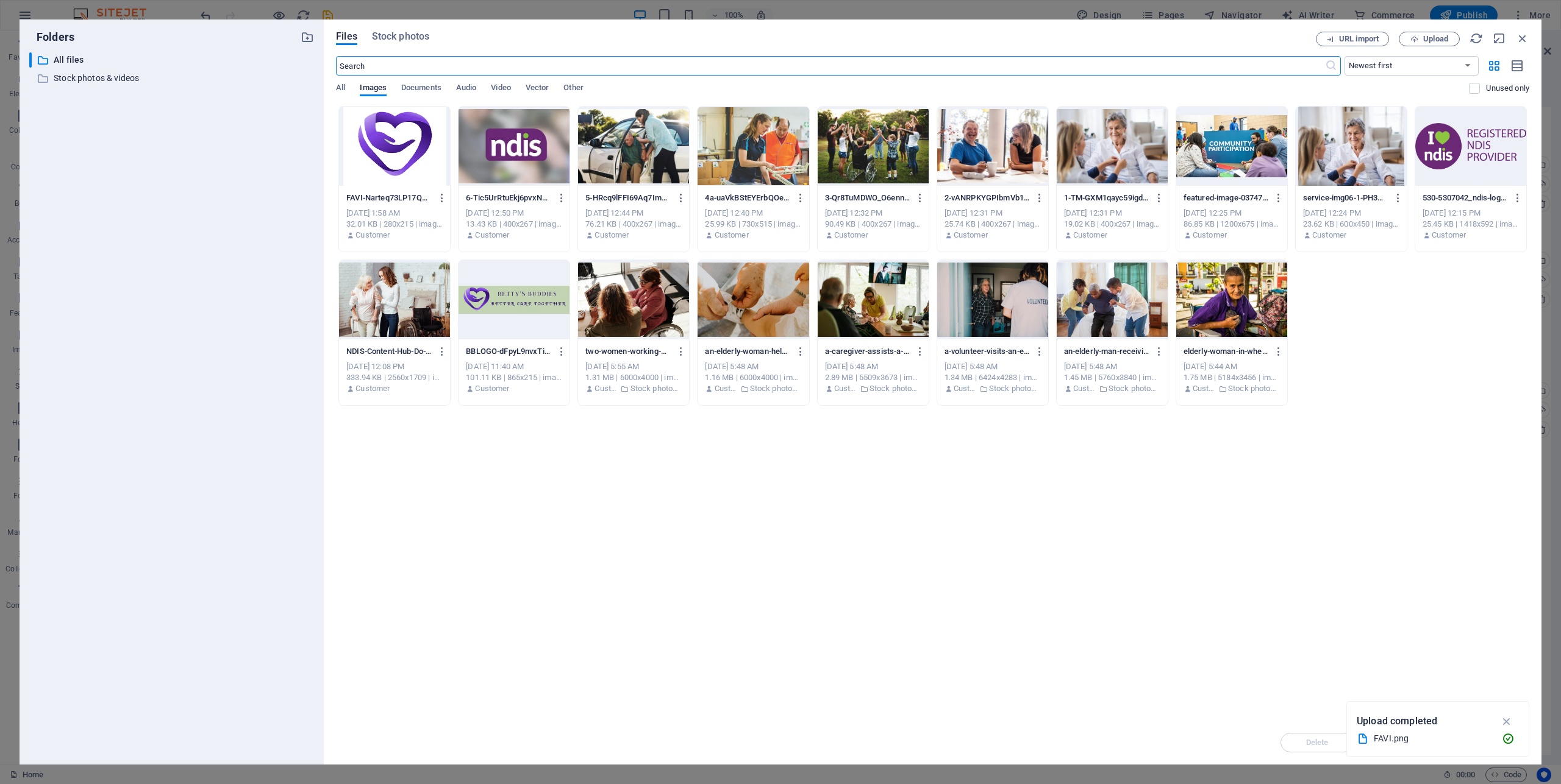
drag, startPoint x: 386, startPoint y: 126, endPoint x: 457, endPoint y: 145, distance: 73.5
click at [386, 125] on div at bounding box center [394, 146] width 111 height 79
click at [1507, 722] on icon "button" at bounding box center [1506, 721] width 14 height 13
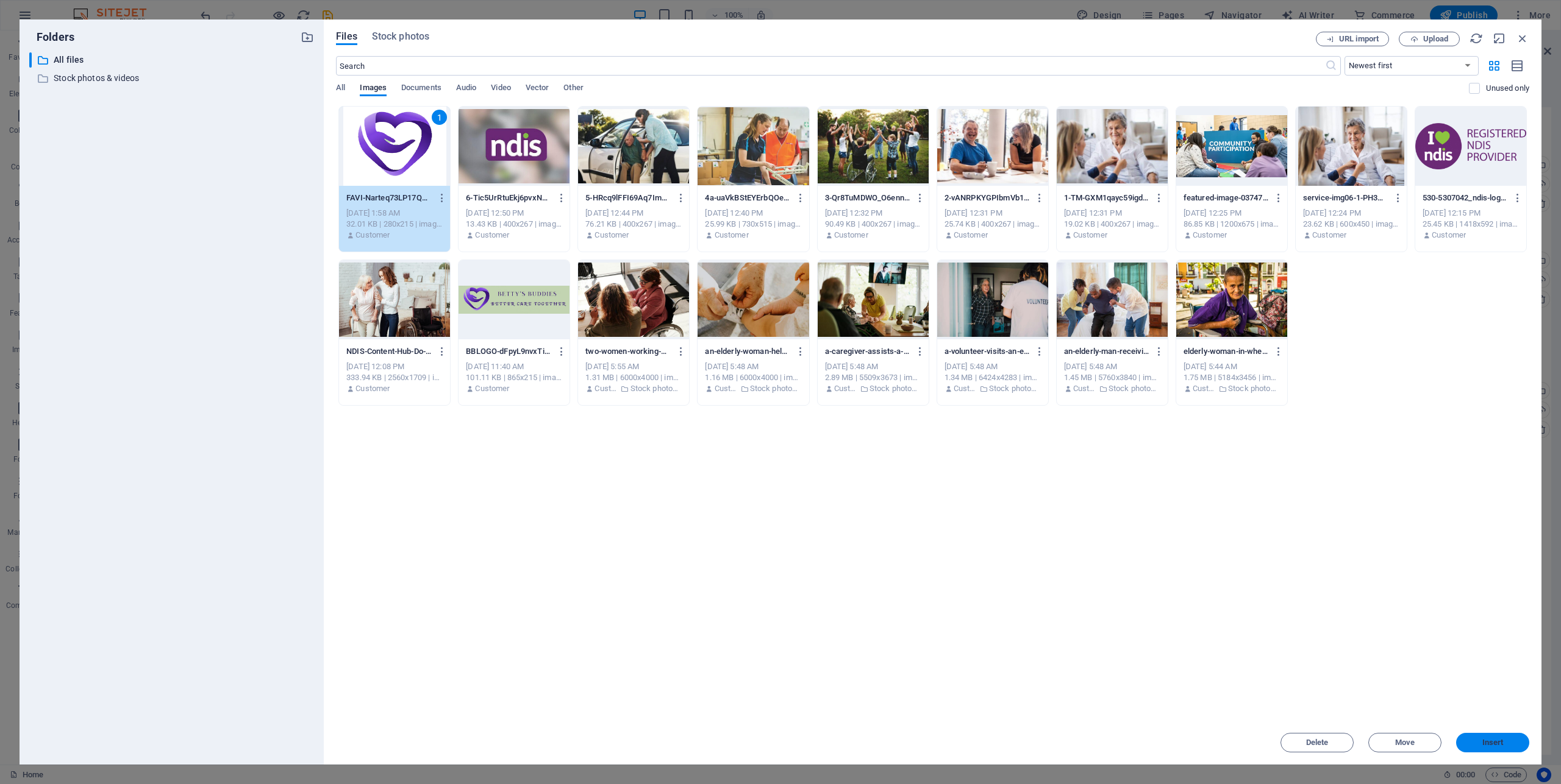
click at [1491, 744] on span "Insert" at bounding box center [1493, 742] width 22 height 7
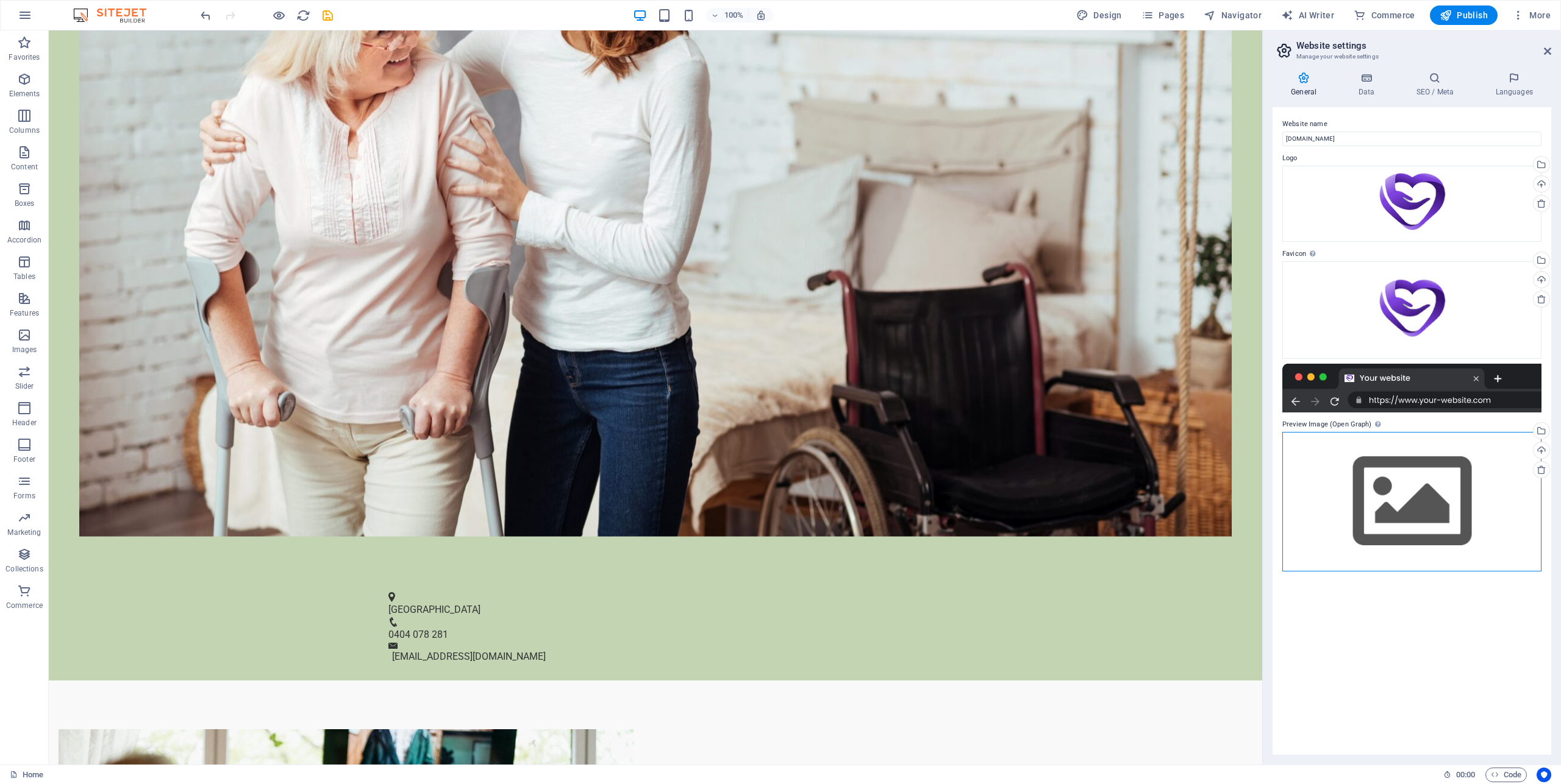
click at [1425, 485] on div "Drag files here, click to choose files or select files from Files or our free s…" at bounding box center [1412, 501] width 259 height 139
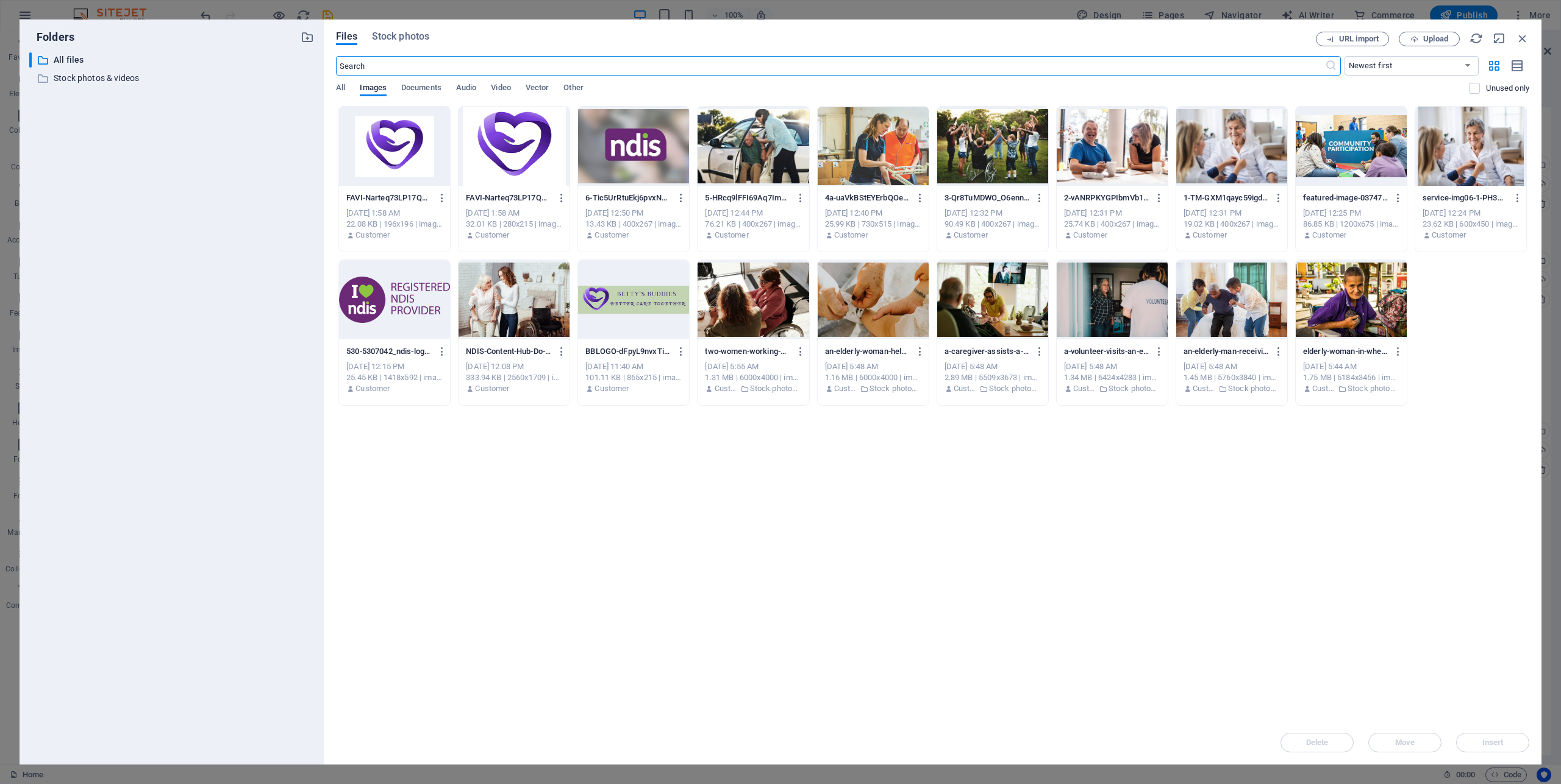
click at [673, 303] on div at bounding box center [633, 300] width 111 height 79
click at [1502, 742] on span "Insert" at bounding box center [1493, 742] width 22 height 7
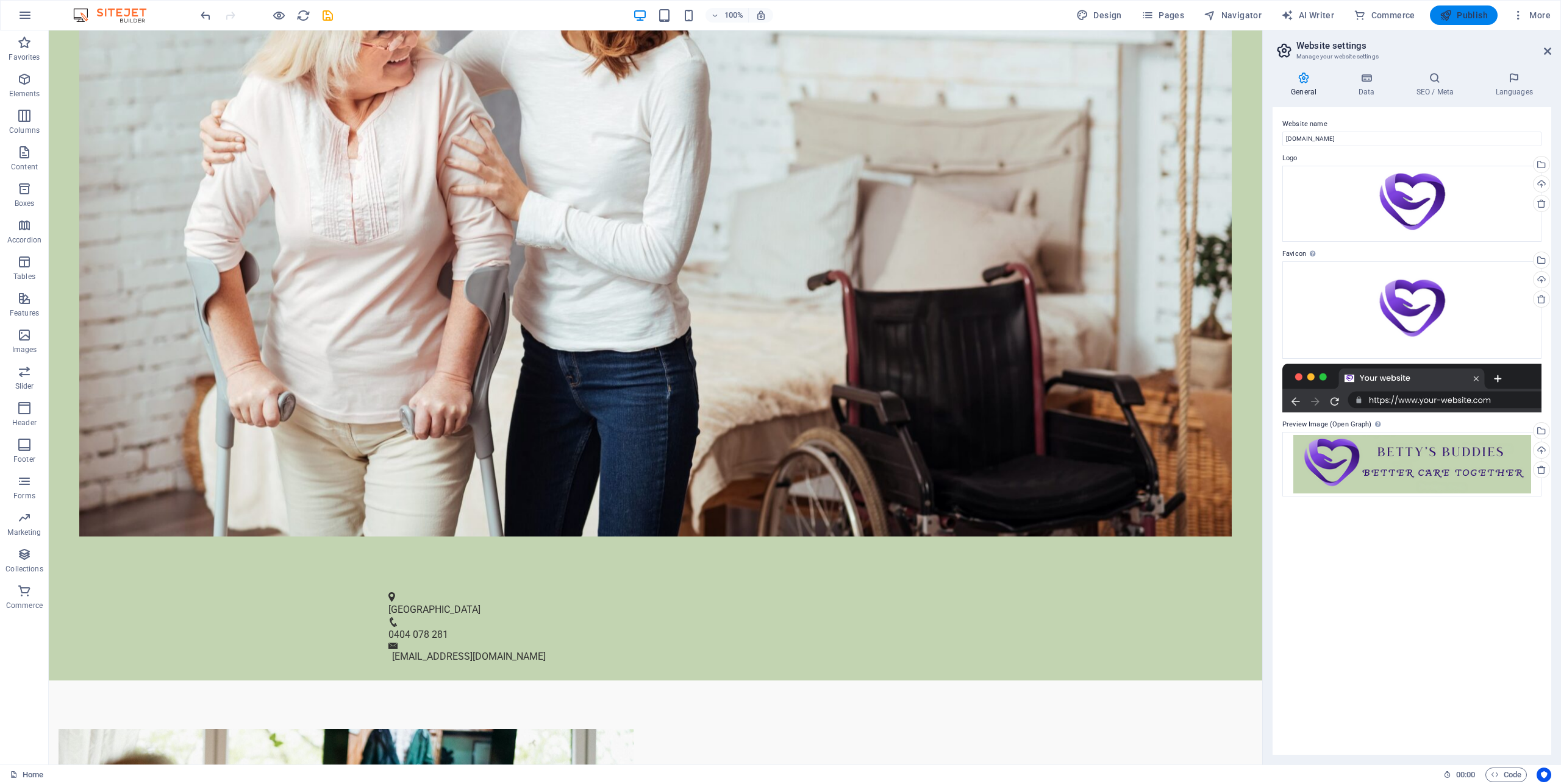
click at [1471, 16] on span "Publish" at bounding box center [1463, 15] width 49 height 12
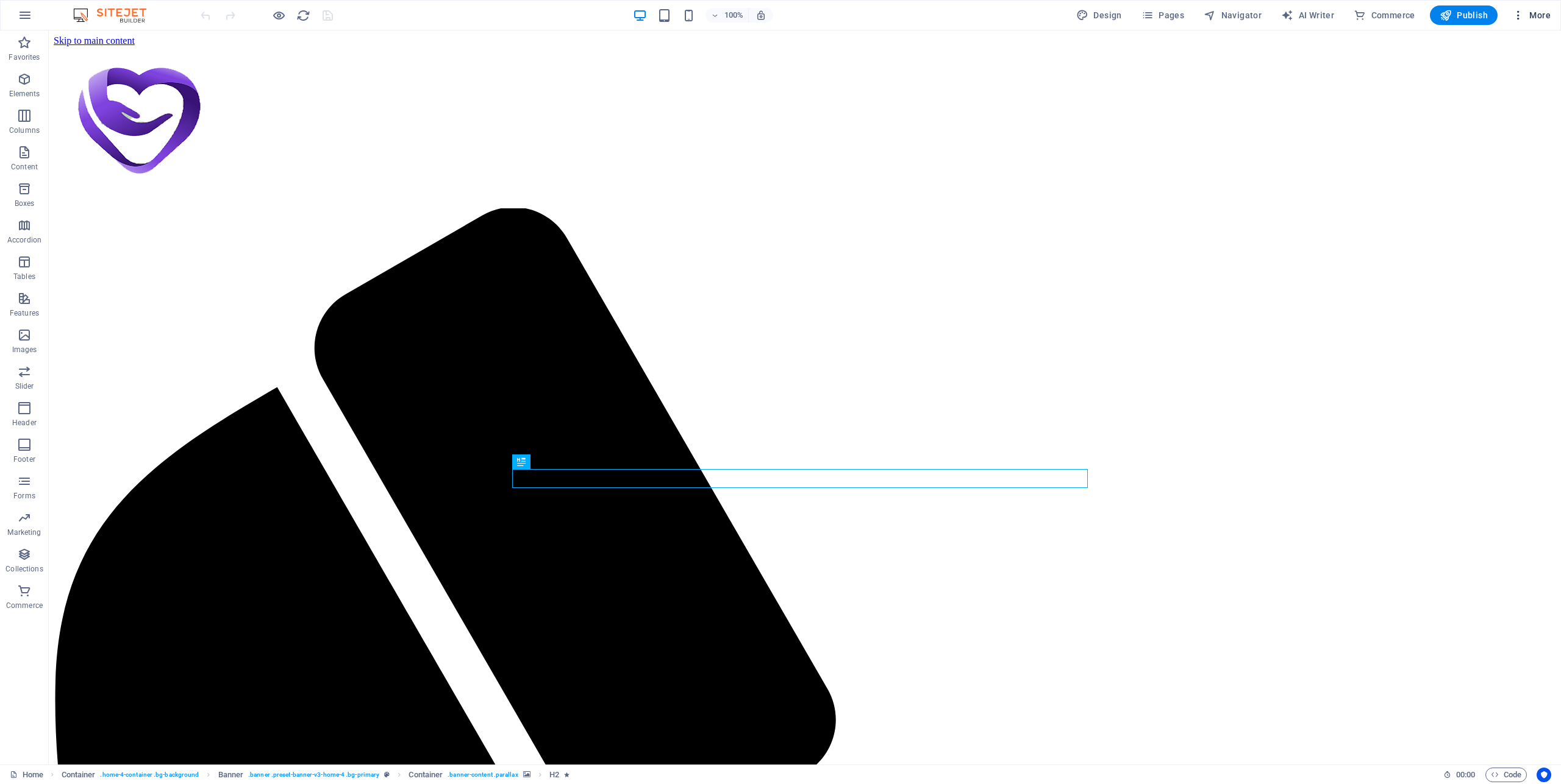
click at [1529, 12] on span "More" at bounding box center [1531, 15] width 39 height 12
click at [1485, 49] on h6 "Website Settings" at bounding box center [1506, 46] width 72 height 15
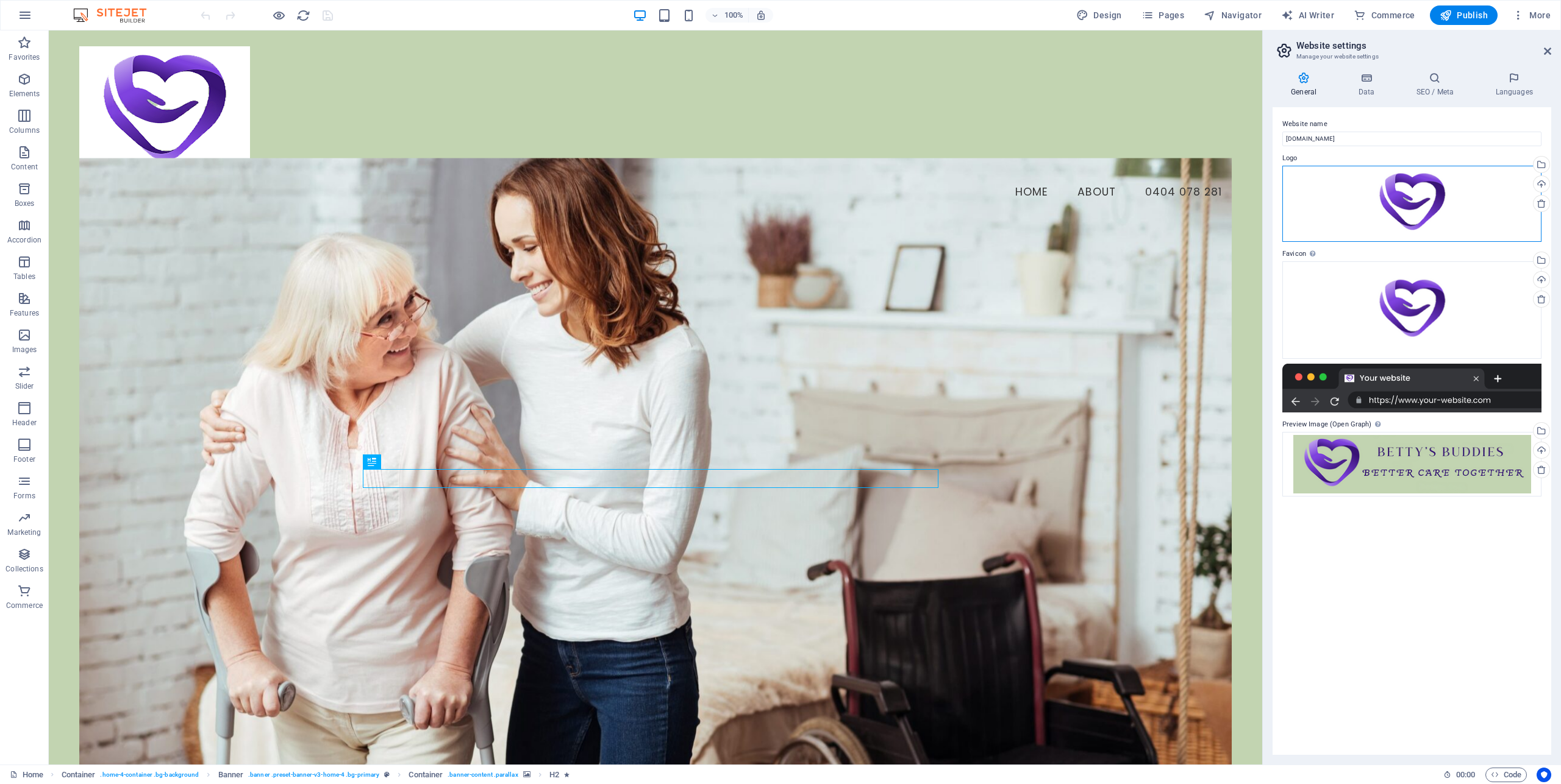
click at [1415, 185] on div "Drag files here, click to choose files or select files from Files or our free s…" at bounding box center [1412, 203] width 259 height 76
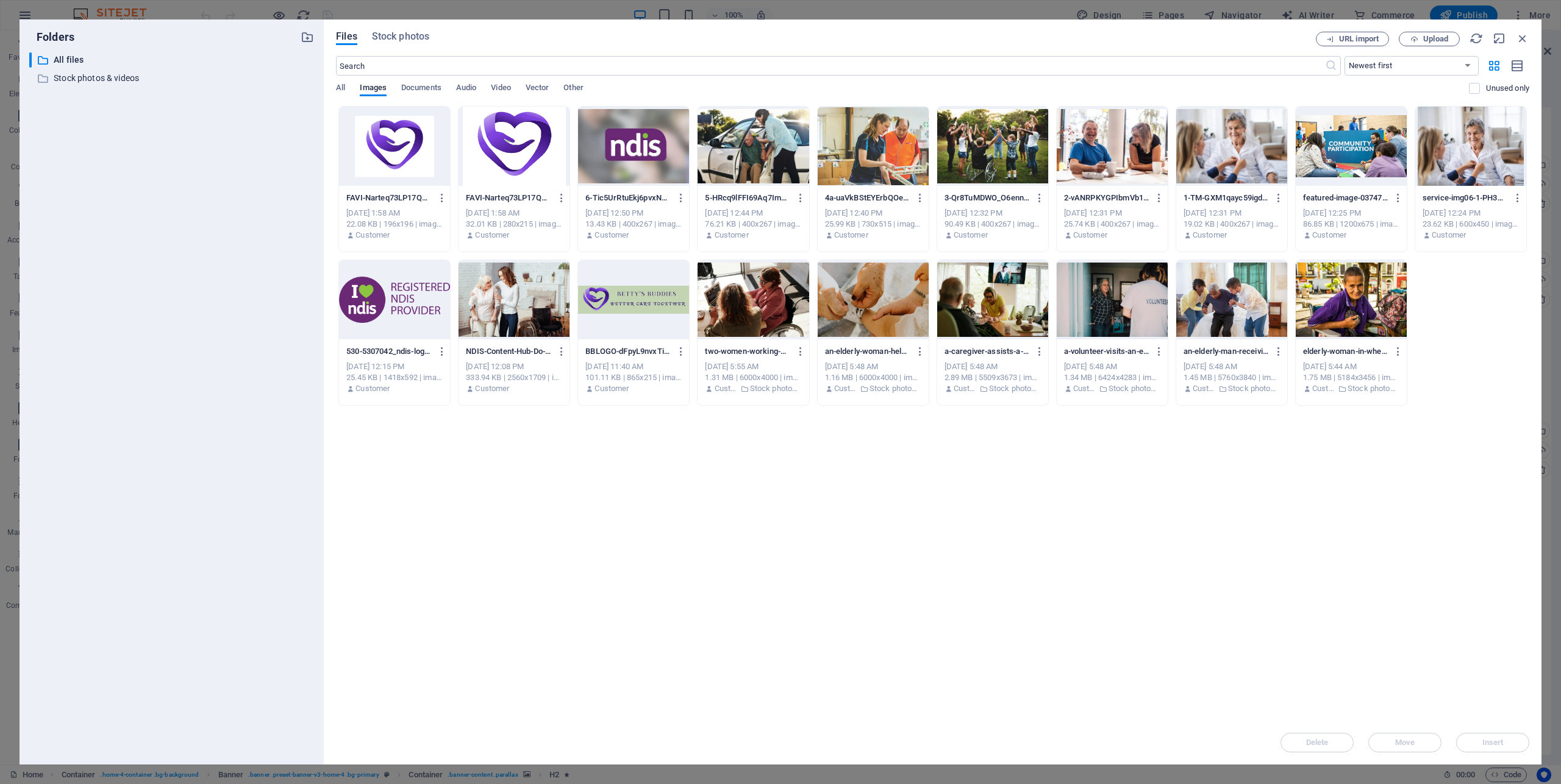
click at [651, 293] on div at bounding box center [633, 300] width 111 height 79
click at [1502, 748] on button "Insert" at bounding box center [1492, 742] width 73 height 19
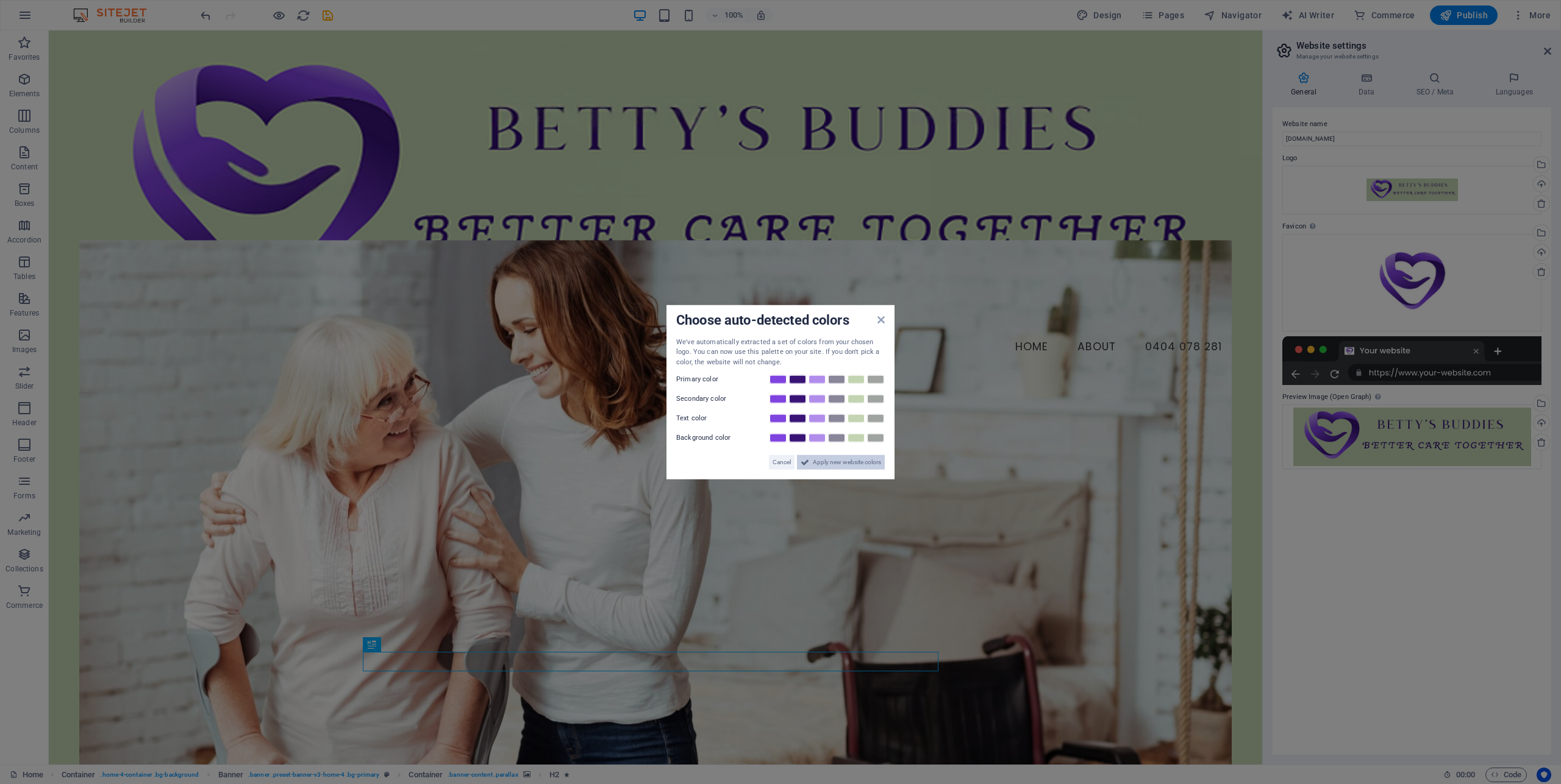
click at [855, 463] on span "Apply new website colors" at bounding box center [847, 462] width 69 height 15
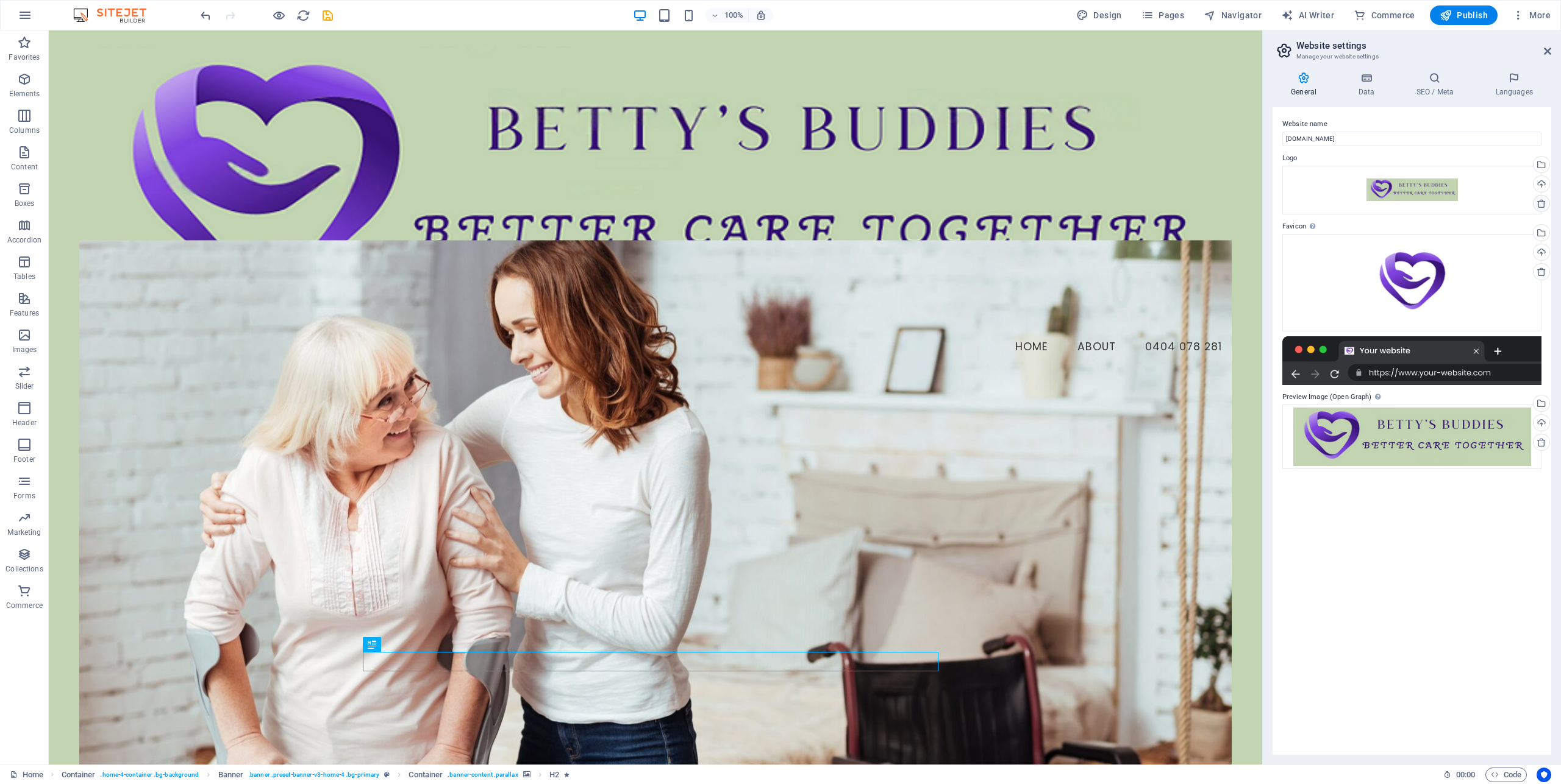
click at [1540, 203] on icon at bounding box center [1541, 203] width 10 height 10
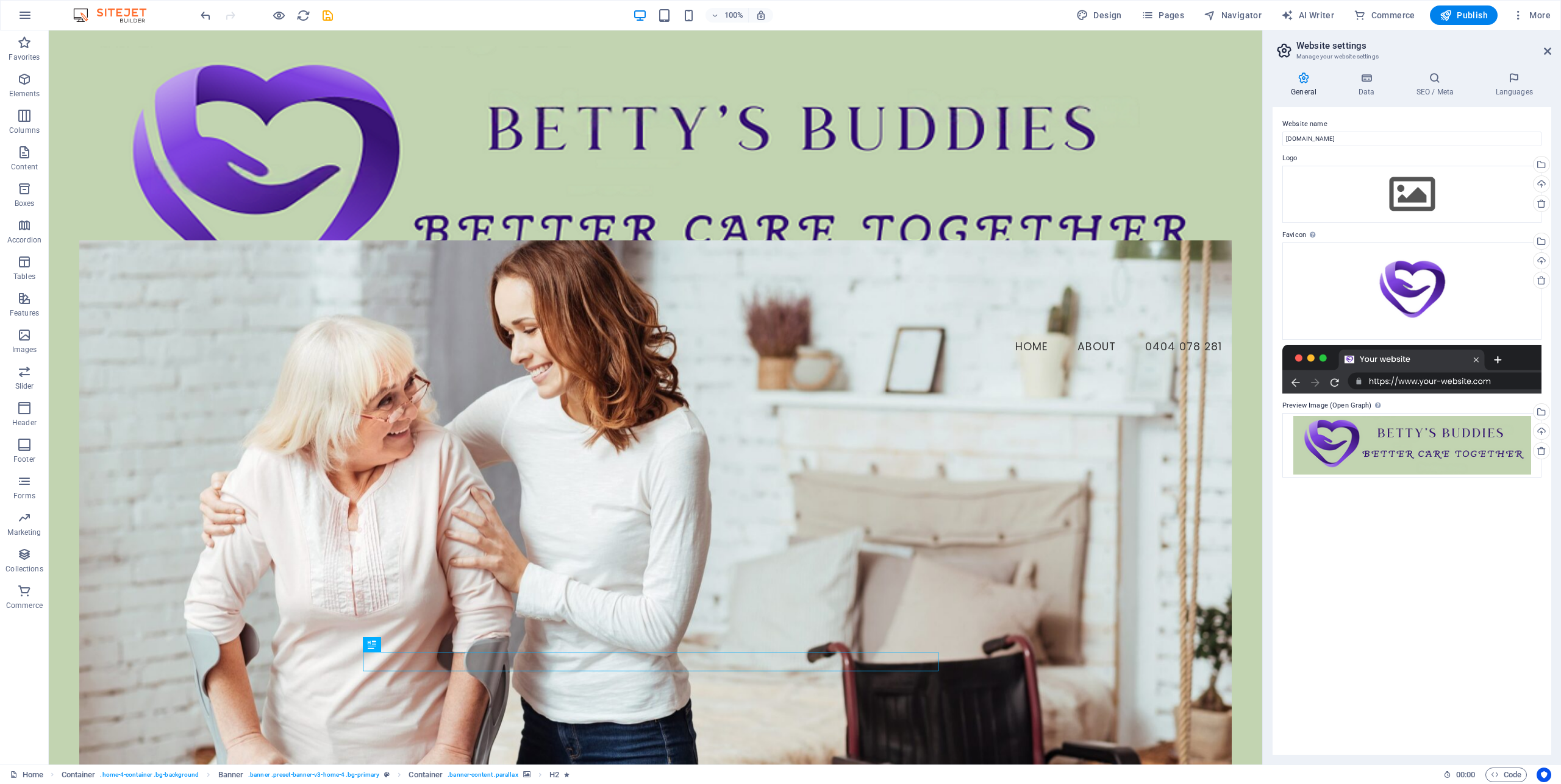
click at [1434, 517] on div "Website name bettysbuddies.com.au Logo Drag files here, click to choose files o…" at bounding box center [1412, 431] width 279 height 648
click at [1541, 451] on icon at bounding box center [1541, 451] width 10 height 10
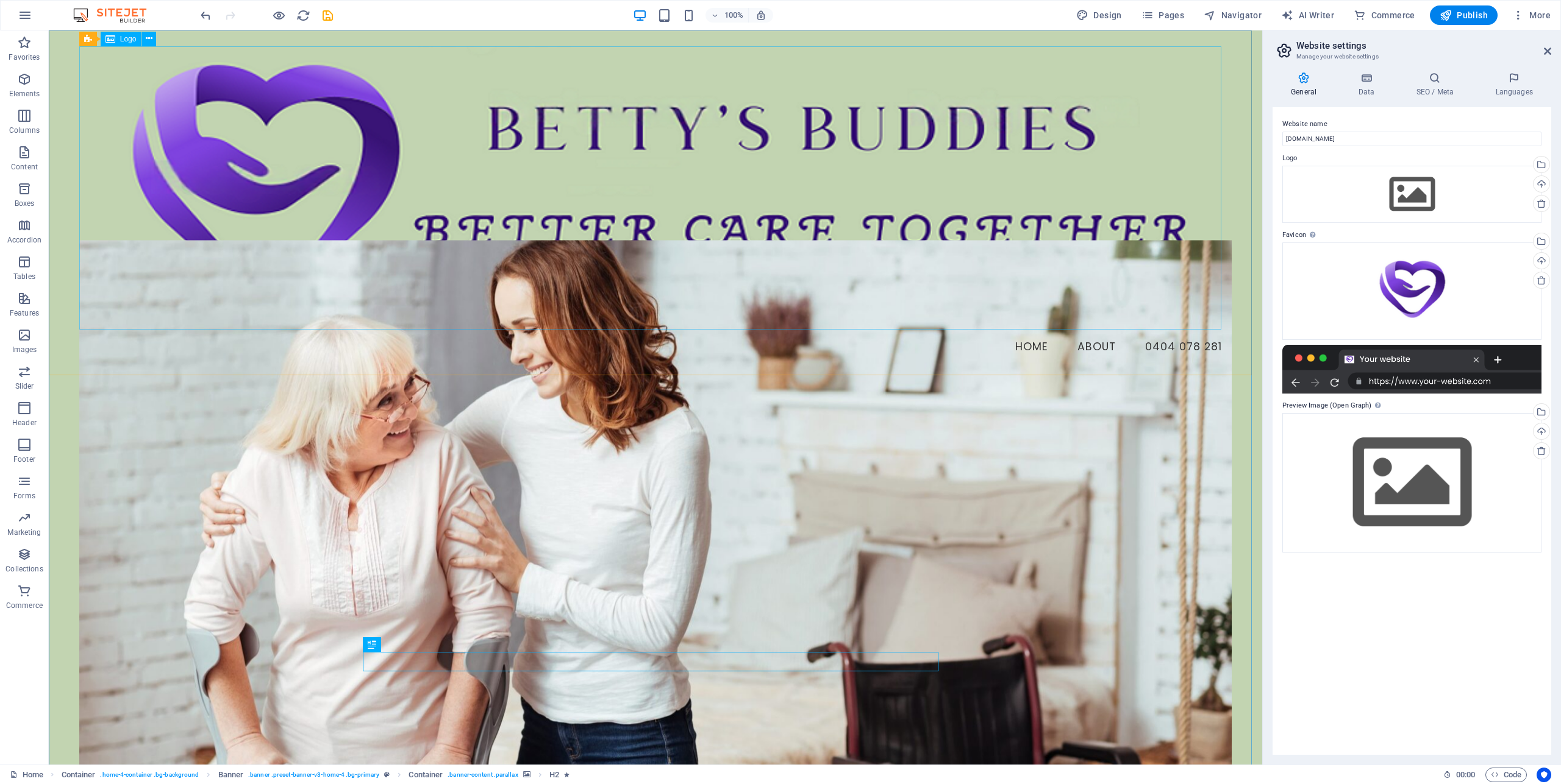
click at [130, 39] on span "Logo" at bounding box center [128, 39] width 16 height 7
click at [370, 152] on div at bounding box center [656, 189] width 1153 height 286
click at [370, 149] on div at bounding box center [656, 189] width 1153 height 286
click at [147, 39] on icon at bounding box center [149, 39] width 7 height 13
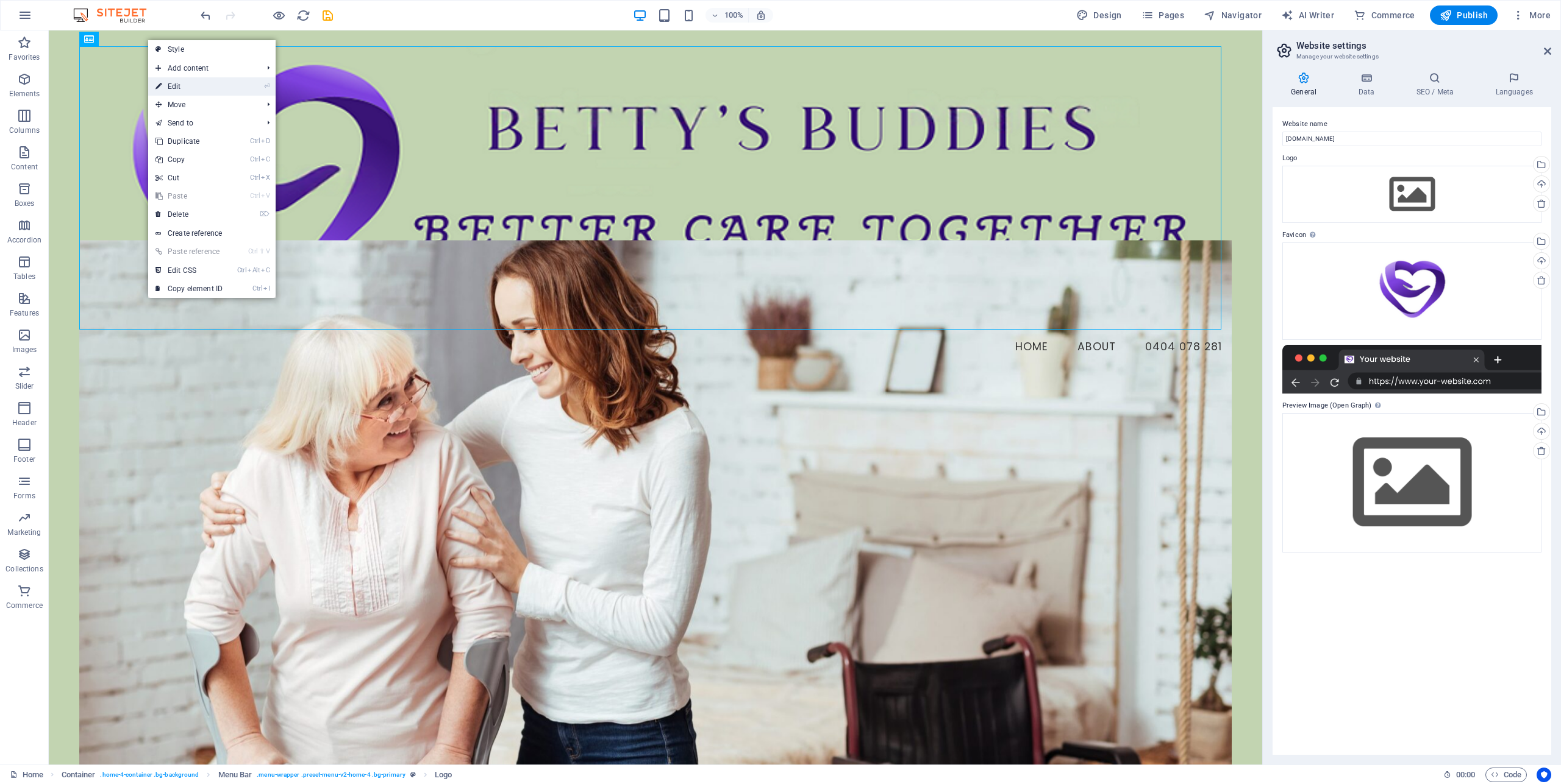
click at [188, 88] on link "⏎ Edit" at bounding box center [189, 86] width 82 height 18
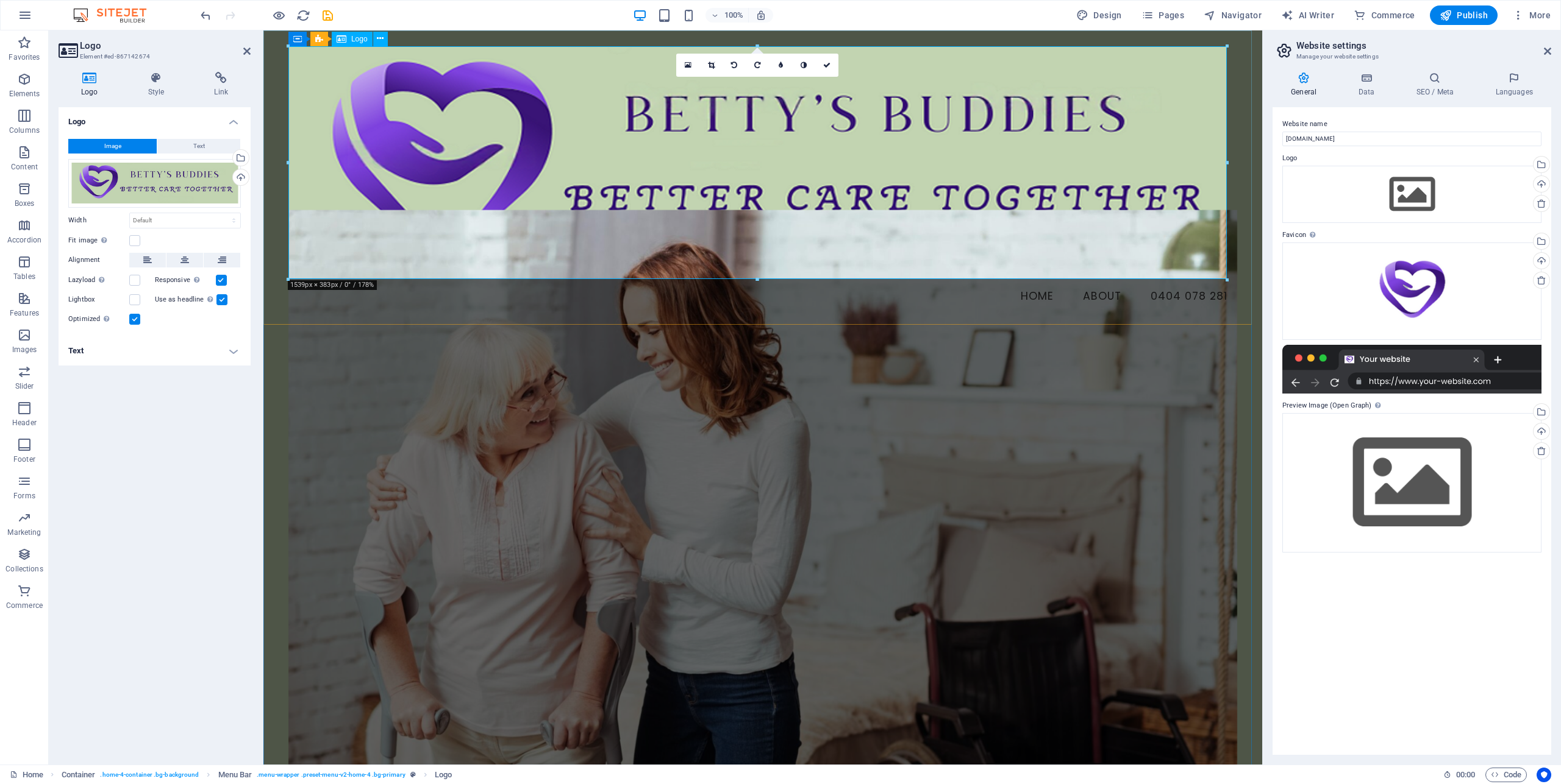
click at [921, 175] on div at bounding box center [762, 164] width 948 height 236
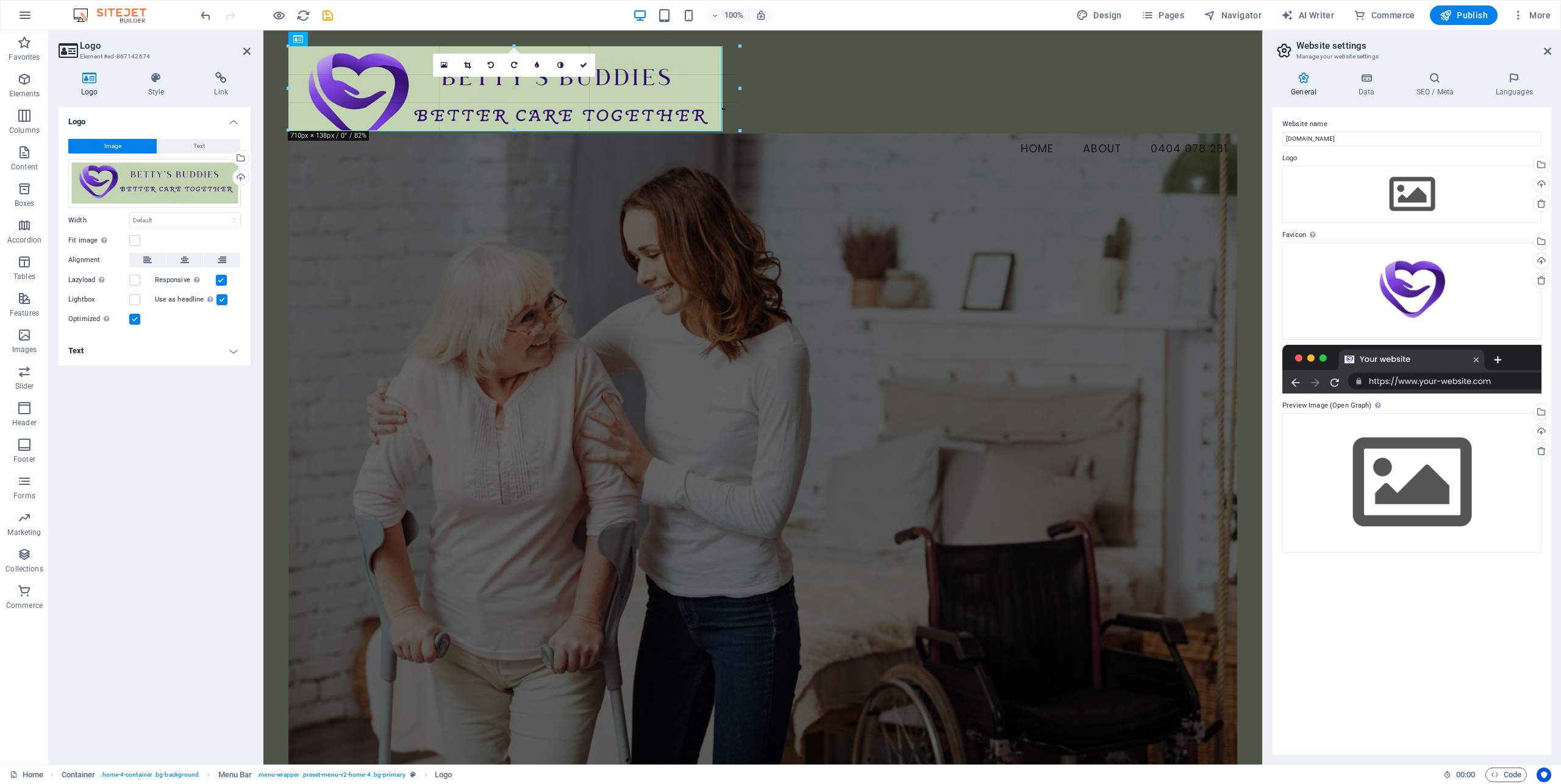
drag, startPoint x: 1226, startPoint y: 280, endPoint x: 681, endPoint y: 134, distance: 564.2
type input "740"
select select "px"
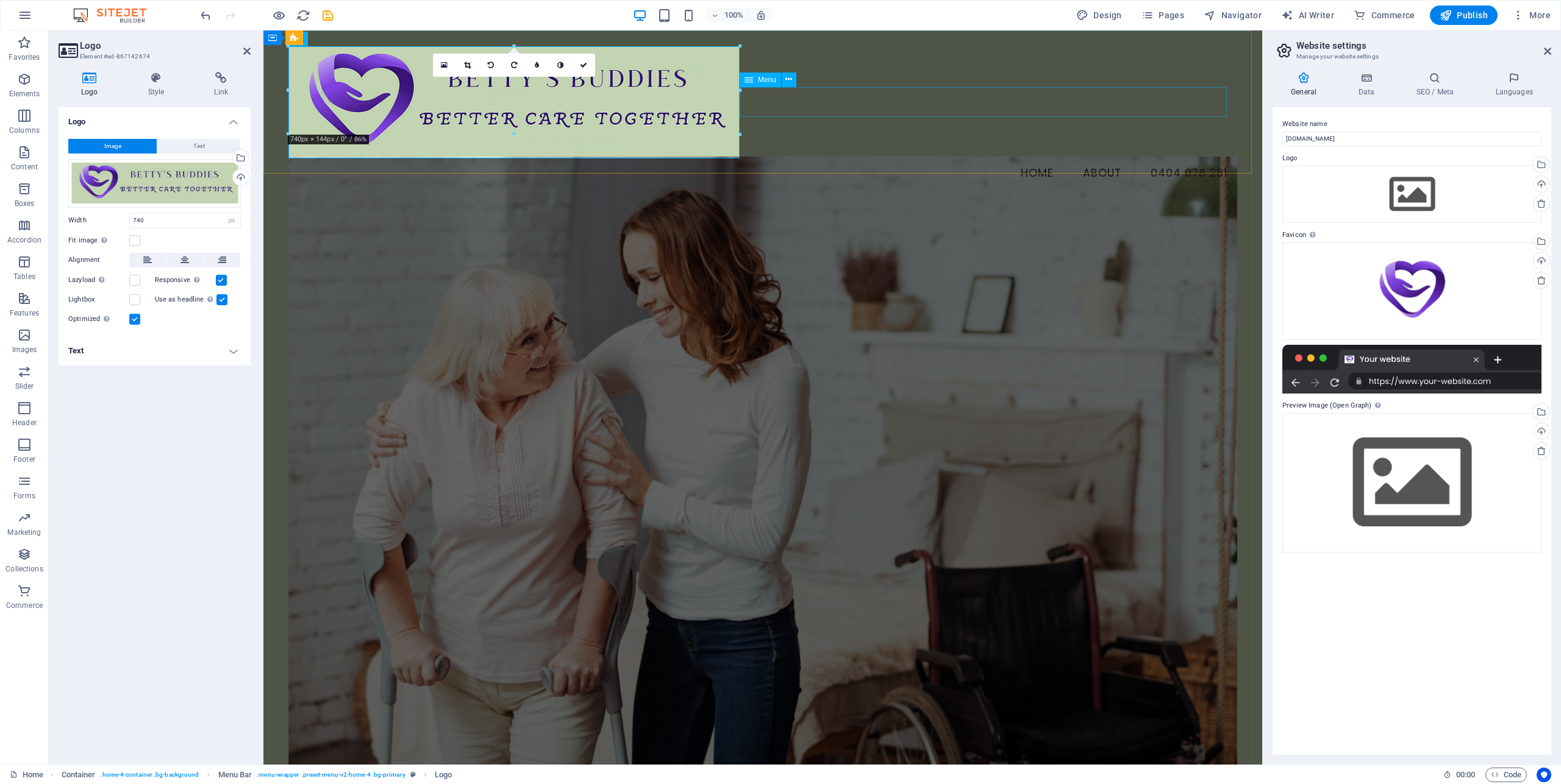
drag, startPoint x: 850, startPoint y: 116, endPoint x: 1087, endPoint y: 152, distance: 239.7
click at [1067, 159] on nav "Home About 0404 078 281" at bounding box center [762, 174] width 948 height 31
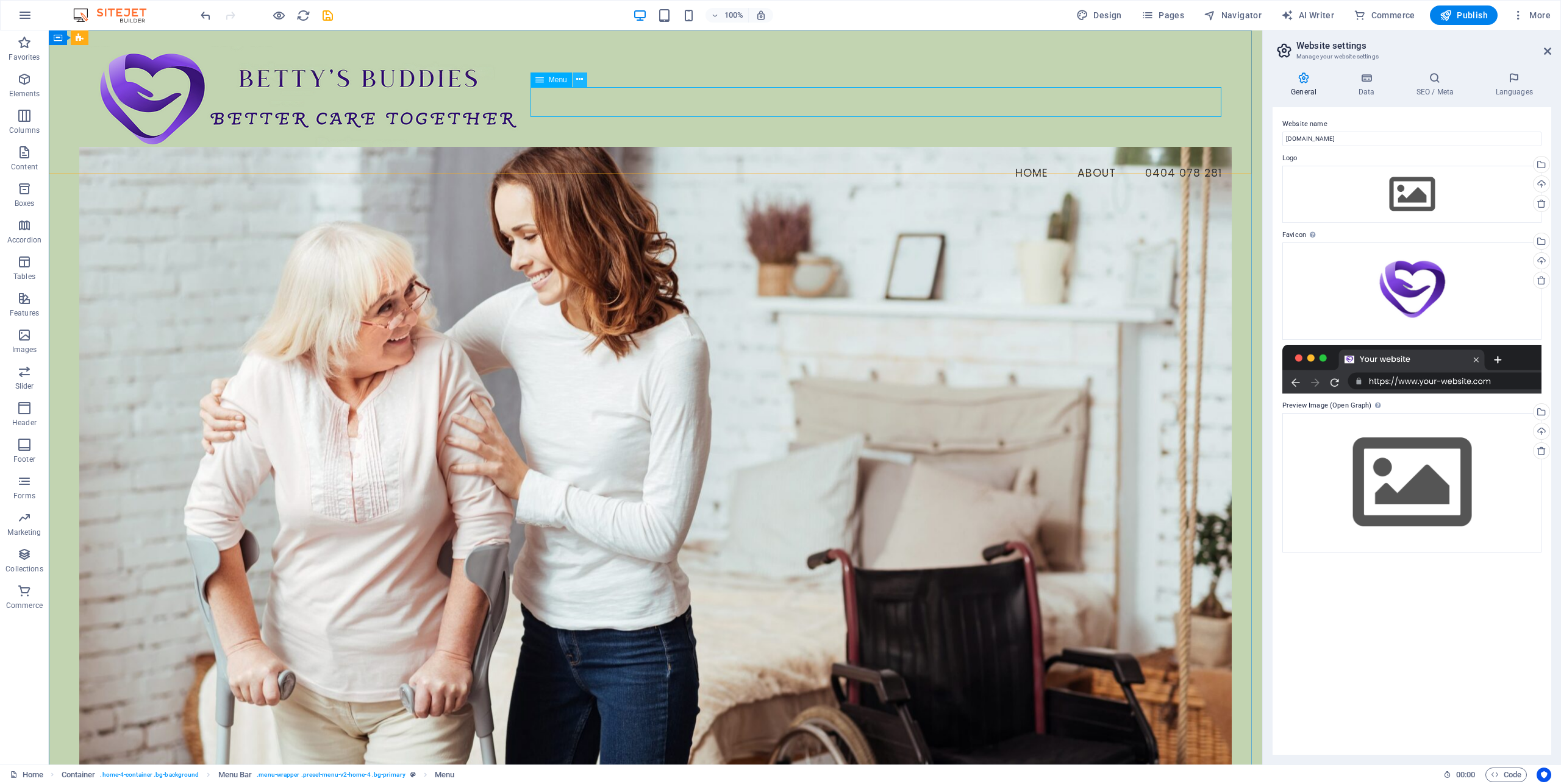
click at [582, 80] on icon at bounding box center [579, 79] width 7 height 13
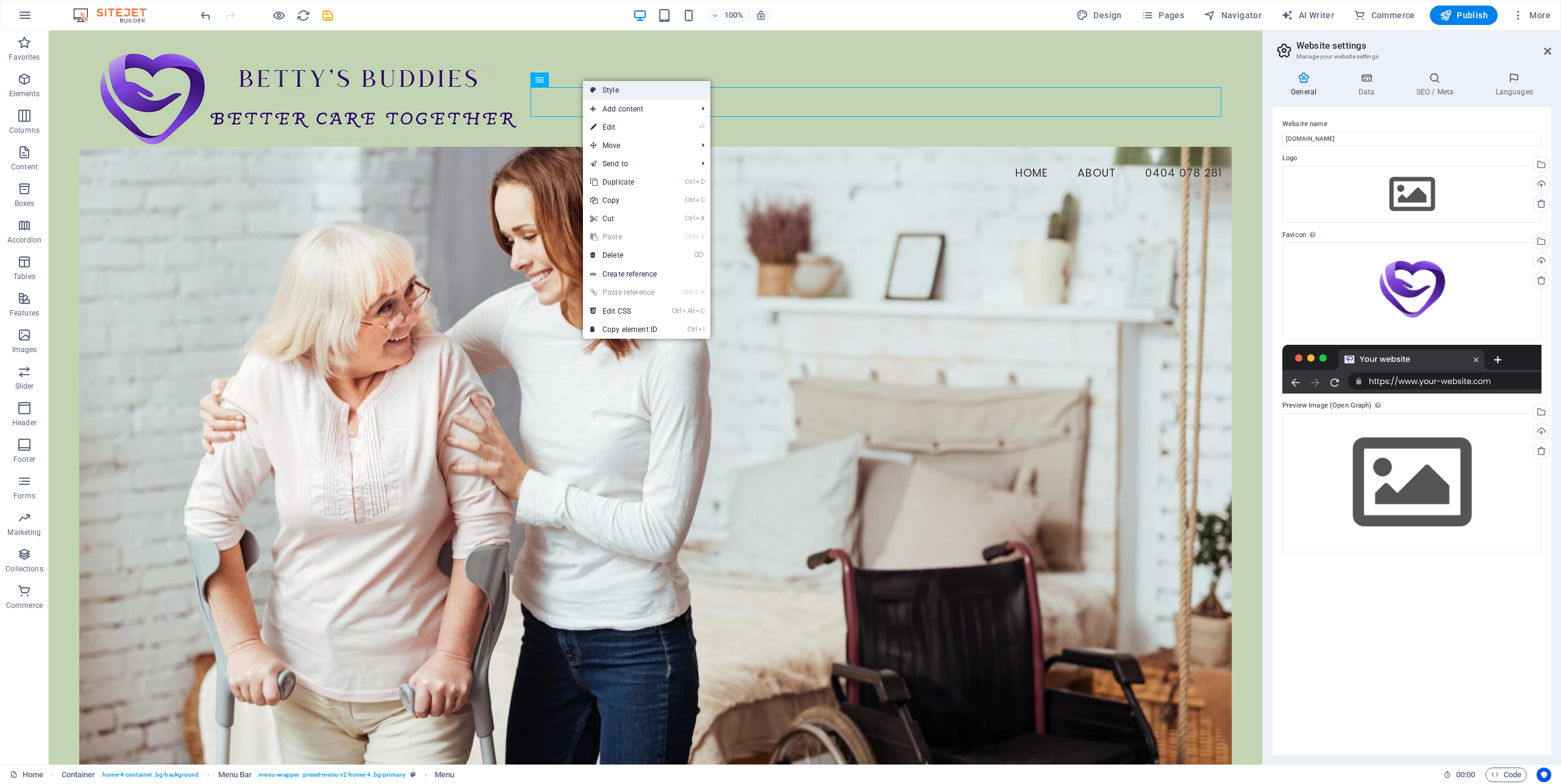
click at [614, 90] on link "Style" at bounding box center [646, 90] width 127 height 18
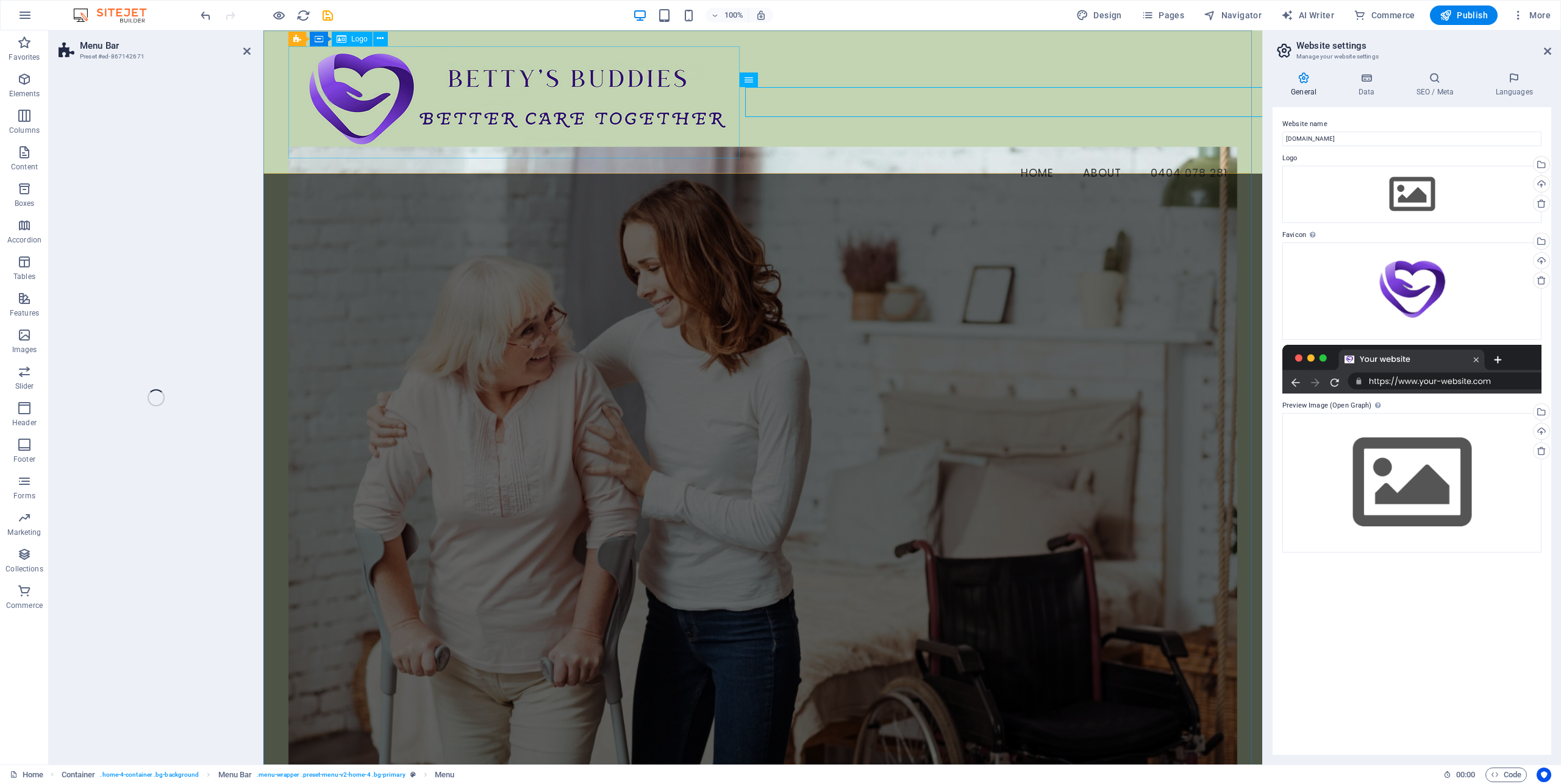
select select "vw"
select select "rem"
select select "vw"
select select "preset-menu-v2-home-4"
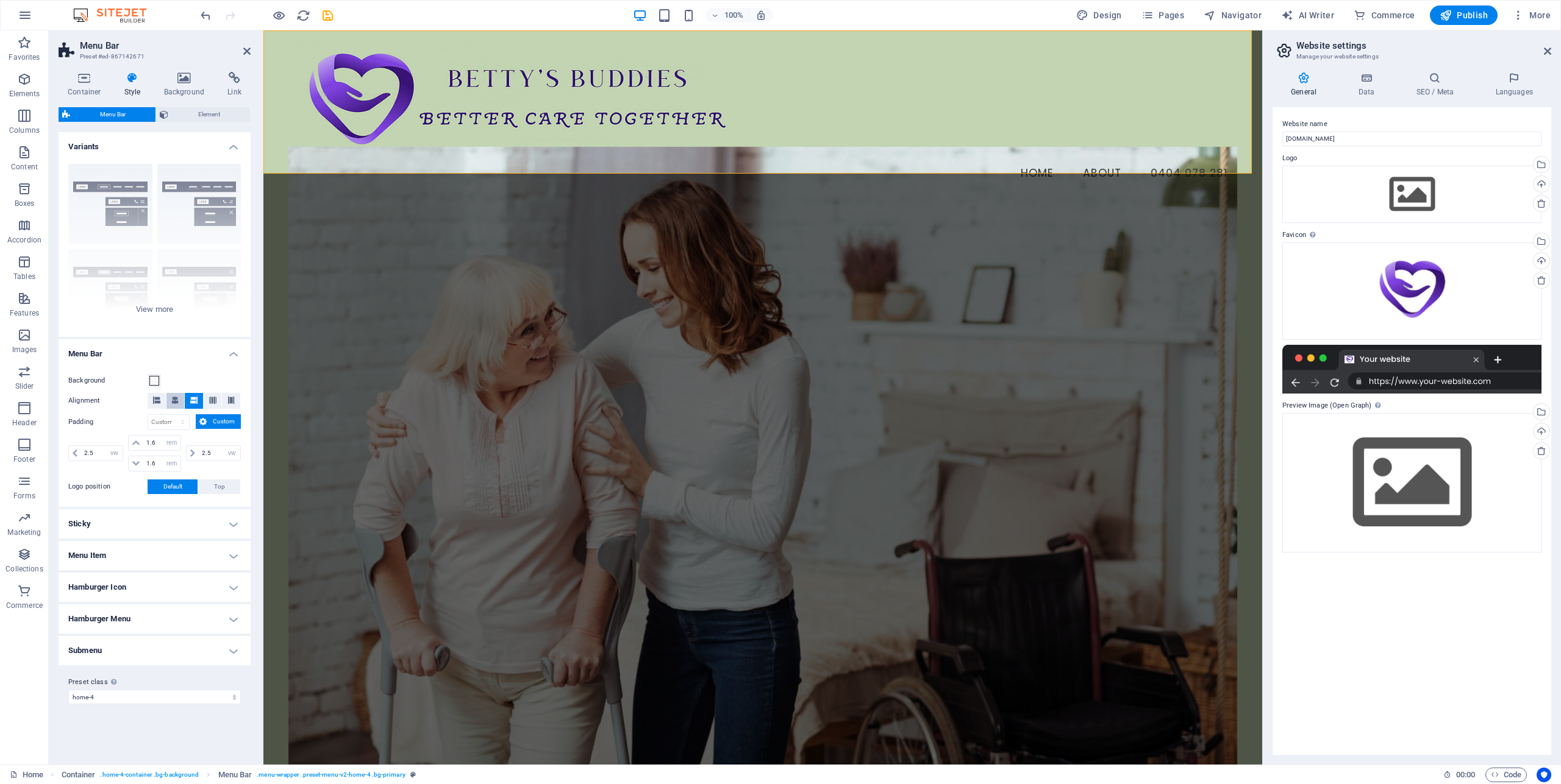
click at [178, 398] on icon at bounding box center [174, 400] width 7 height 7
click at [194, 400] on icon at bounding box center [193, 400] width 7 height 7
click at [1181, 159] on nav "Home About 0404 078 281" at bounding box center [762, 174] width 948 height 31
select select
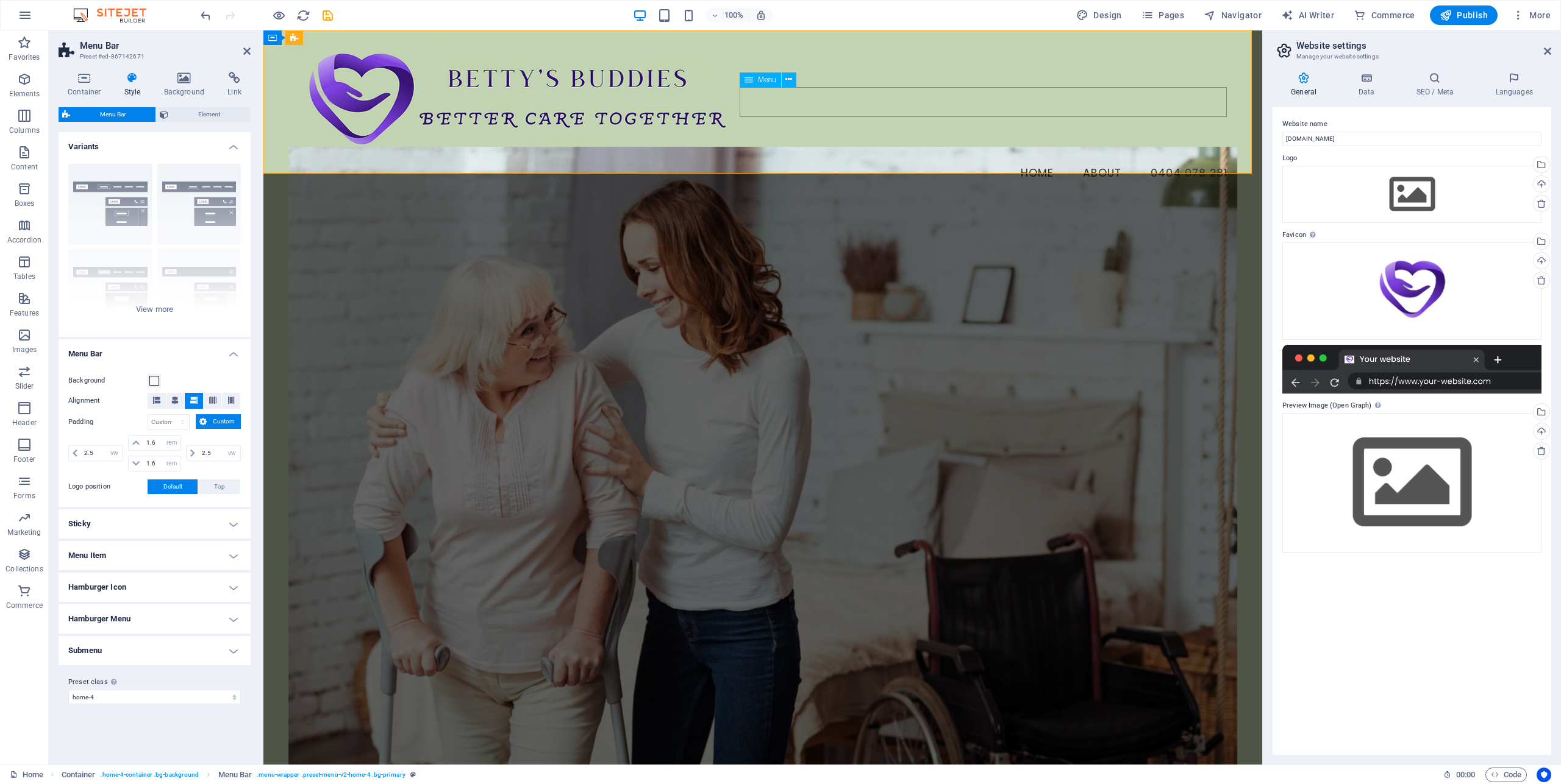
select select
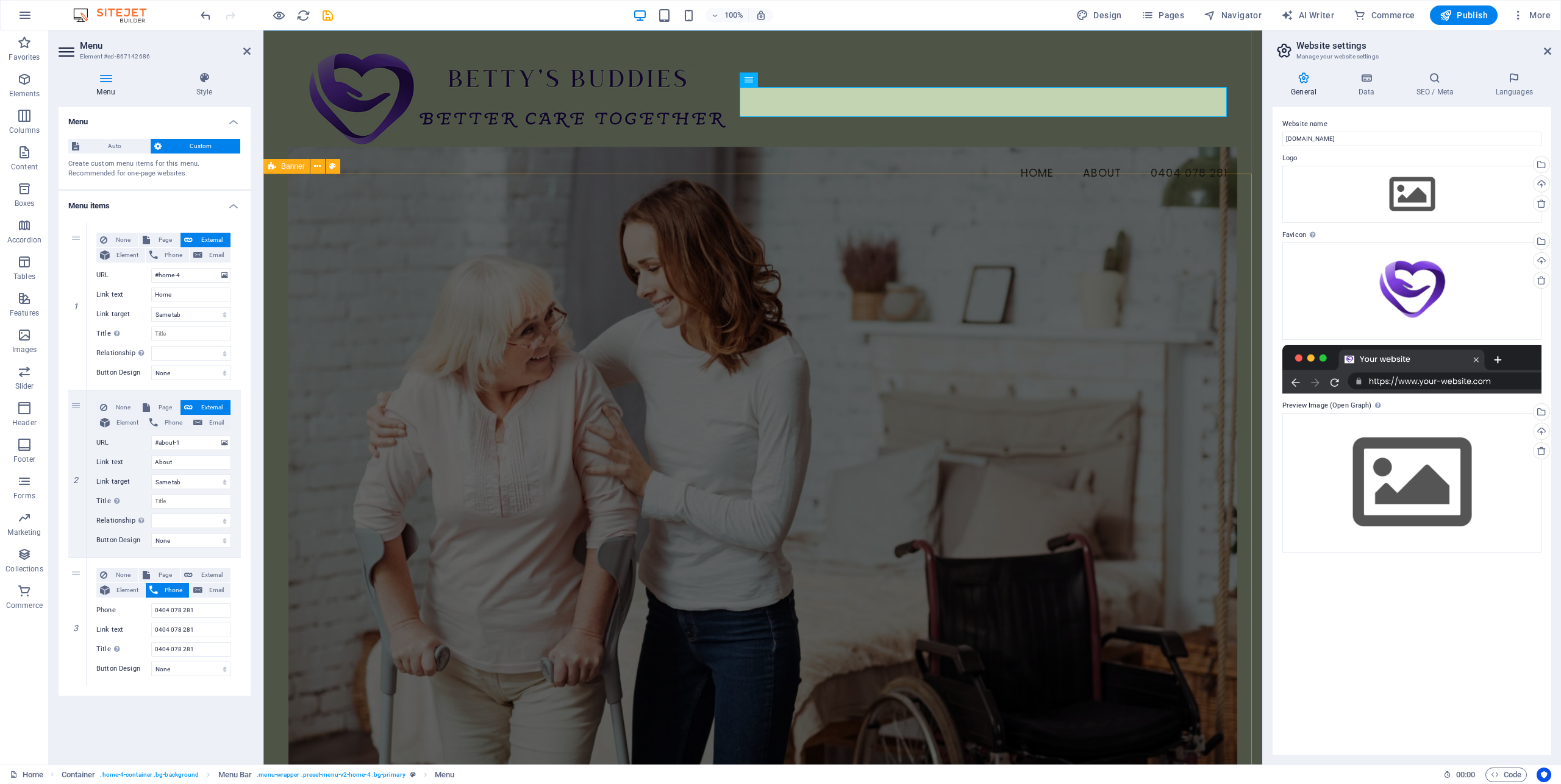
click at [1490, 698] on div "Website name bettysbuddies.com.au Logo Drag files here, click to choose files o…" at bounding box center [1412, 431] width 279 height 648
click at [185, 293] on input "Home" at bounding box center [191, 294] width 80 height 15
drag, startPoint x: 185, startPoint y: 293, endPoint x: 147, endPoint y: 296, distance: 38.1
click at [151, 296] on input "Home" at bounding box center [191, 294] width 80 height 15
click at [1099, 159] on nav "Home About 0404 078 281" at bounding box center [762, 174] width 948 height 31
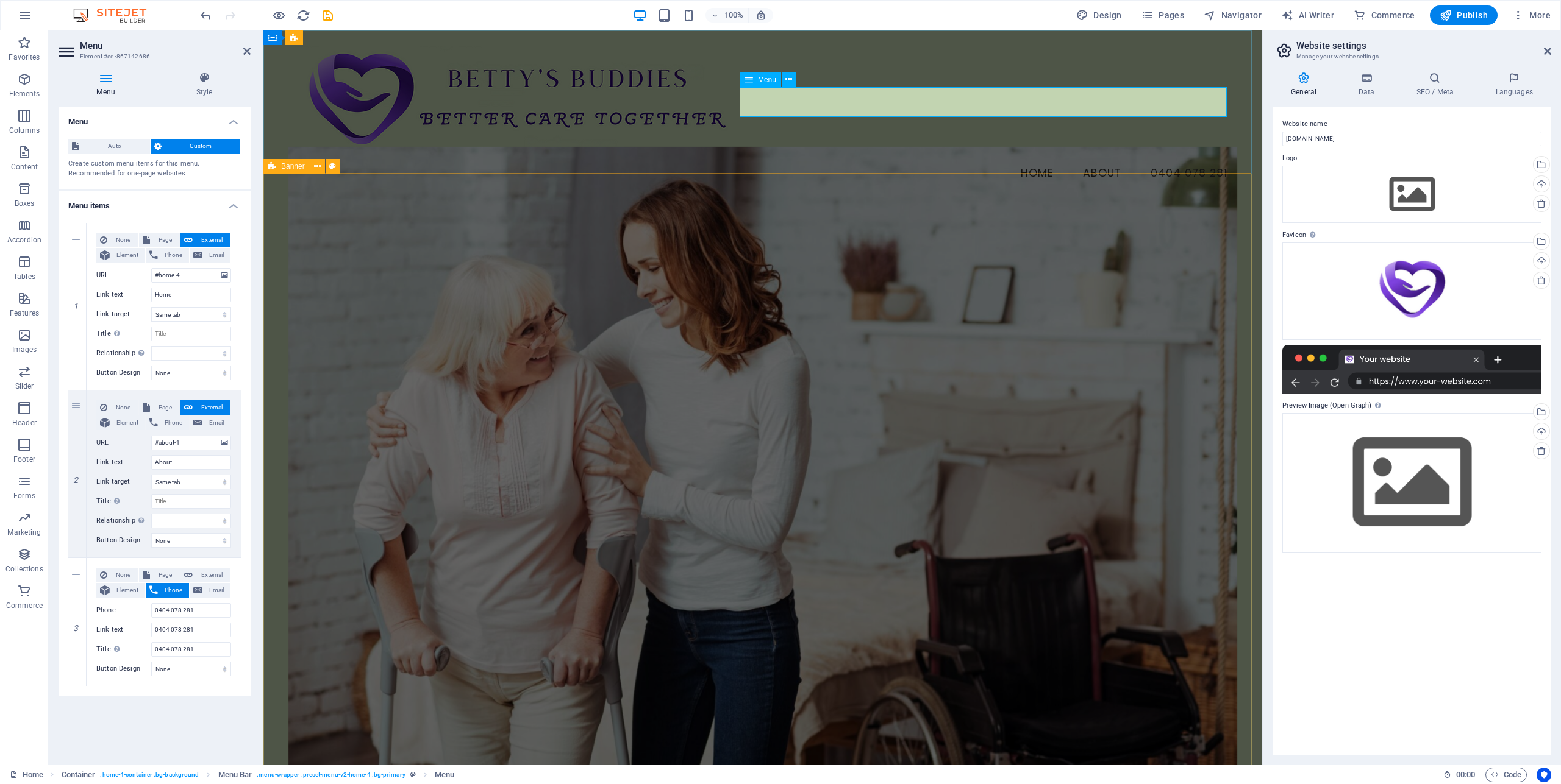
click at [1099, 159] on nav "Home About 0404 078 281" at bounding box center [762, 174] width 948 height 31
click at [203, 79] on icon at bounding box center [204, 78] width 92 height 12
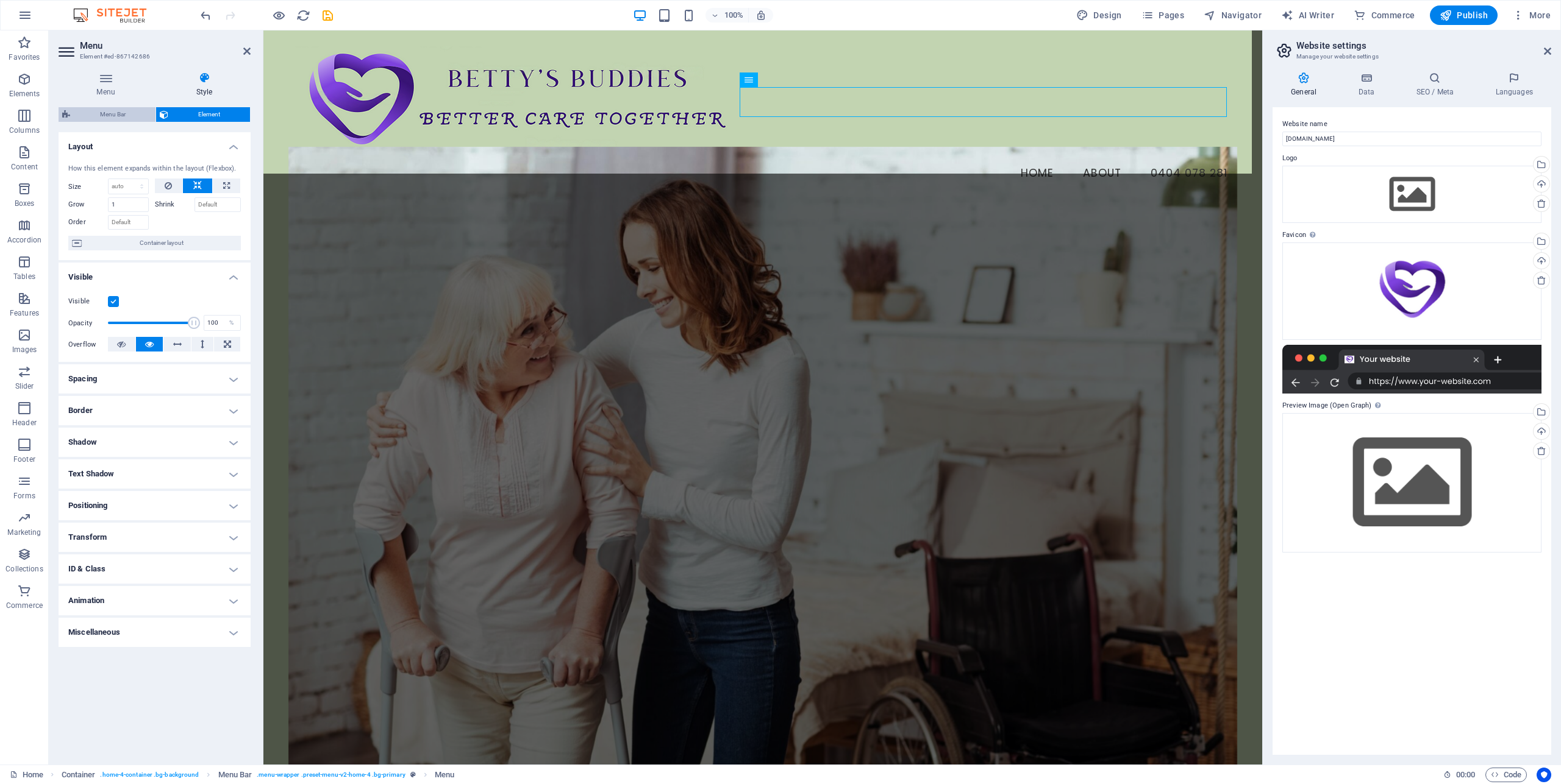
click at [105, 116] on span "Menu Bar" at bounding box center [112, 114] width 78 height 15
select select "vw"
select select "rem"
select select "vw"
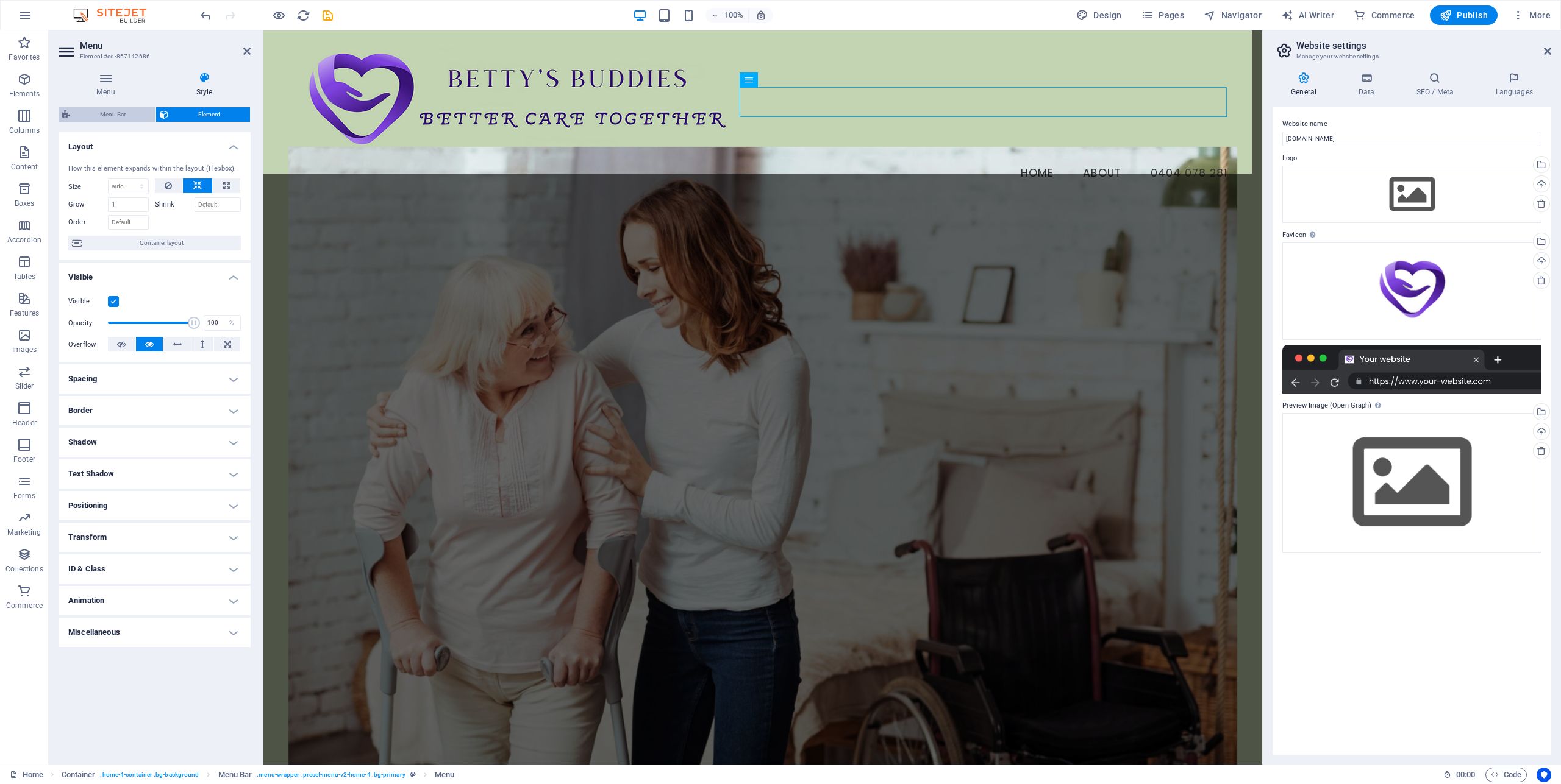
select select "preset-menu-v2-home-4"
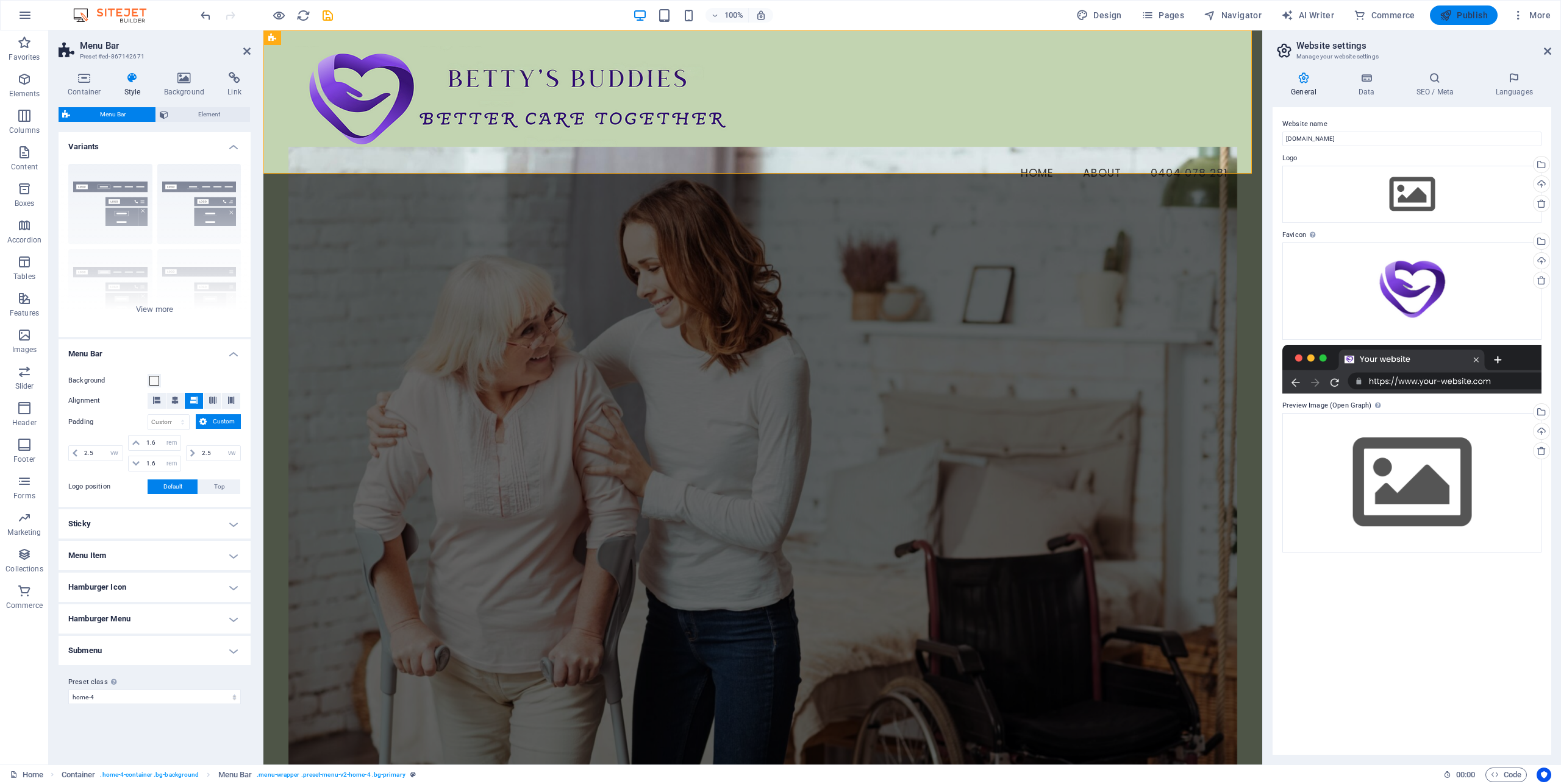
click at [1485, 10] on span "Publish" at bounding box center [1463, 15] width 49 height 12
